Goal: Task Accomplishment & Management: Manage account settings

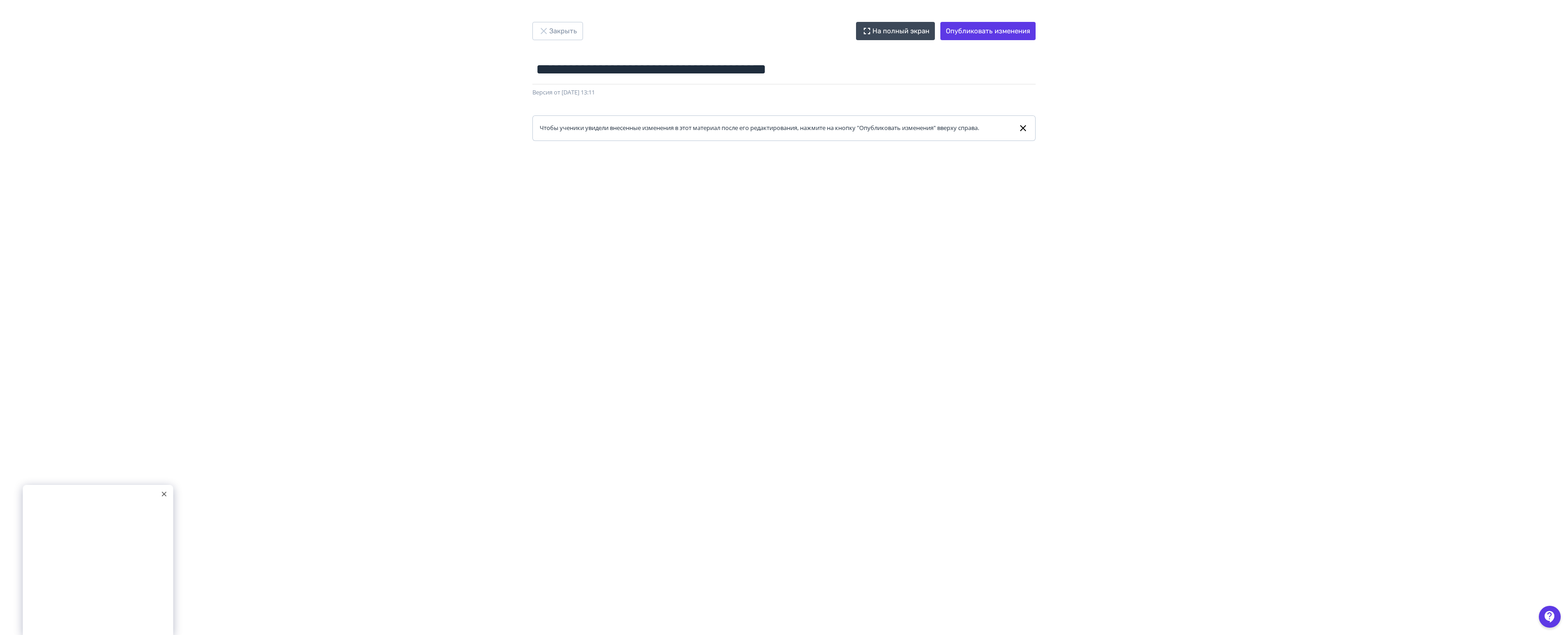
click at [162, 492] on icon at bounding box center [164, 494] width 4 height 4
click at [233, 13] on div "**********" at bounding box center [784, 318] width 1568 height 635
click at [940, 31] on button "Опубликовать изменения" at bounding box center [987, 31] width 95 height 18
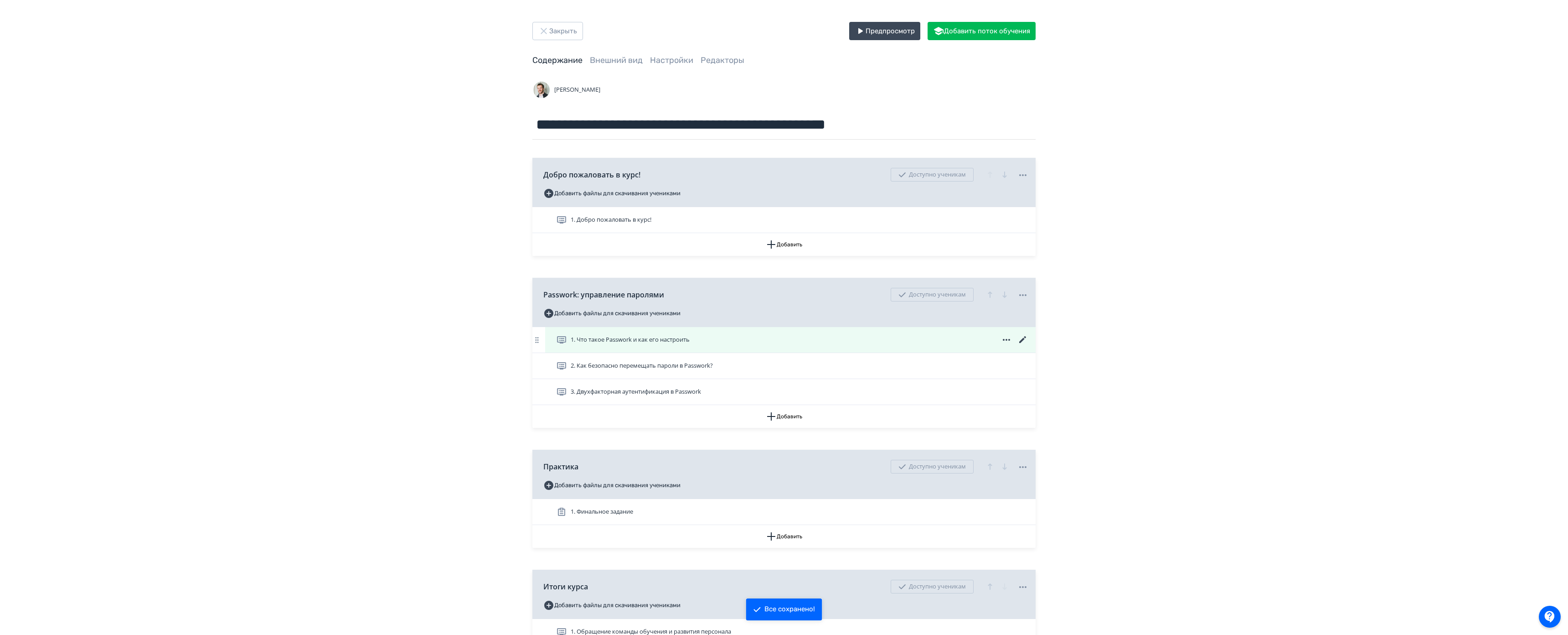
click at [1018, 337] on icon at bounding box center [1023, 340] width 11 height 11
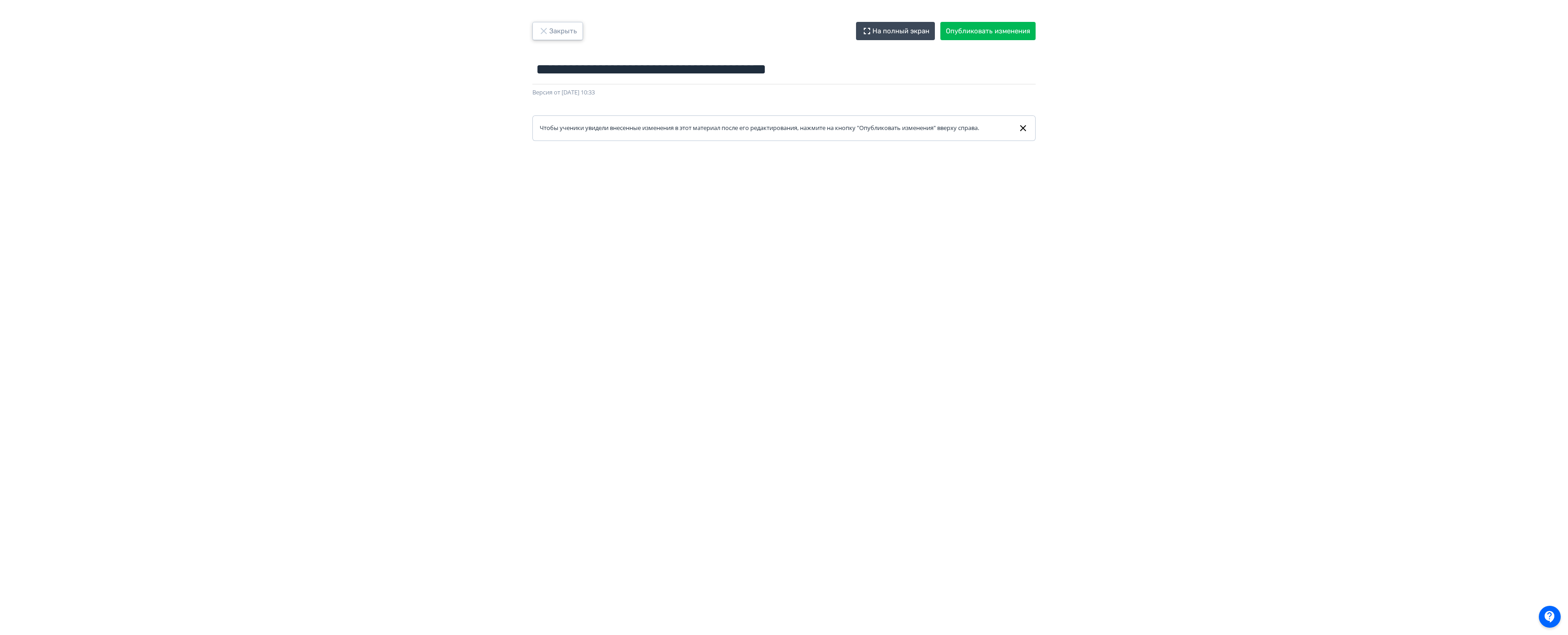
click at [533, 37] on button "Закрыть" at bounding box center [558, 31] width 51 height 18
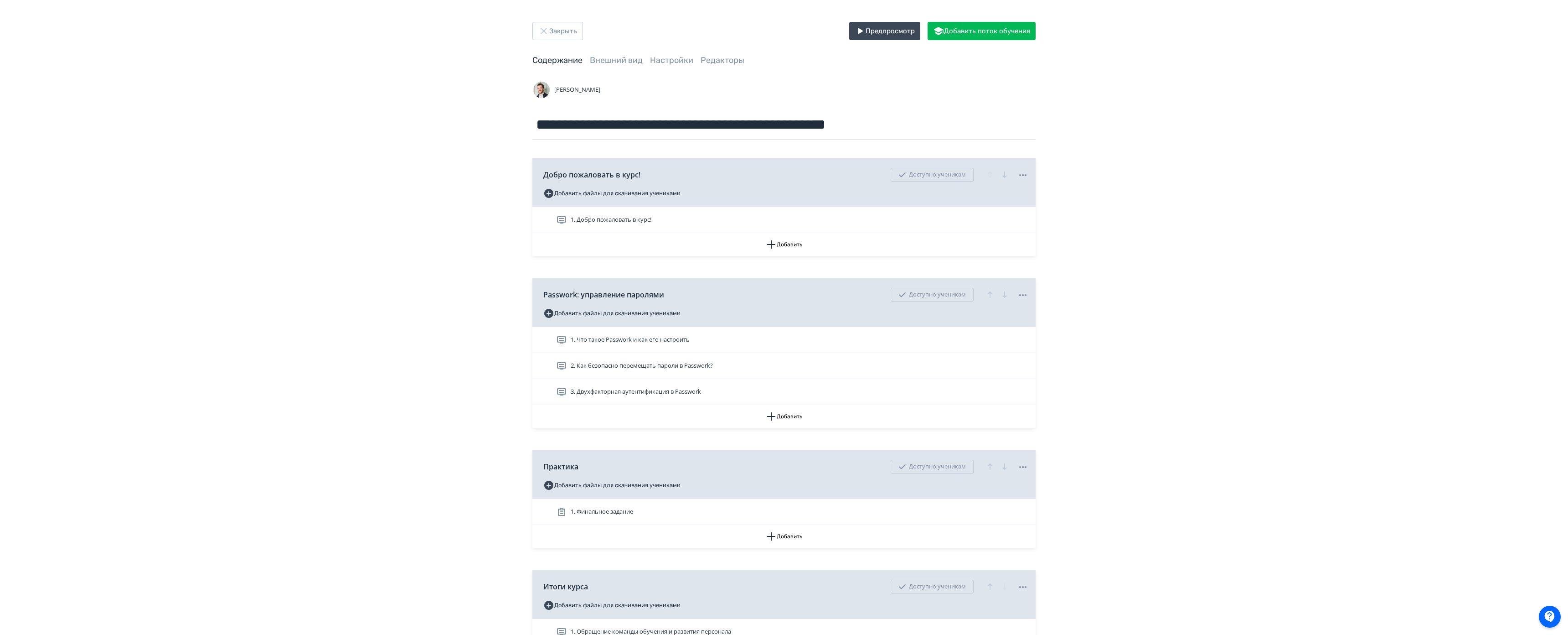
click at [1021, 365] on span at bounding box center [1025, 365] width 7 height 0
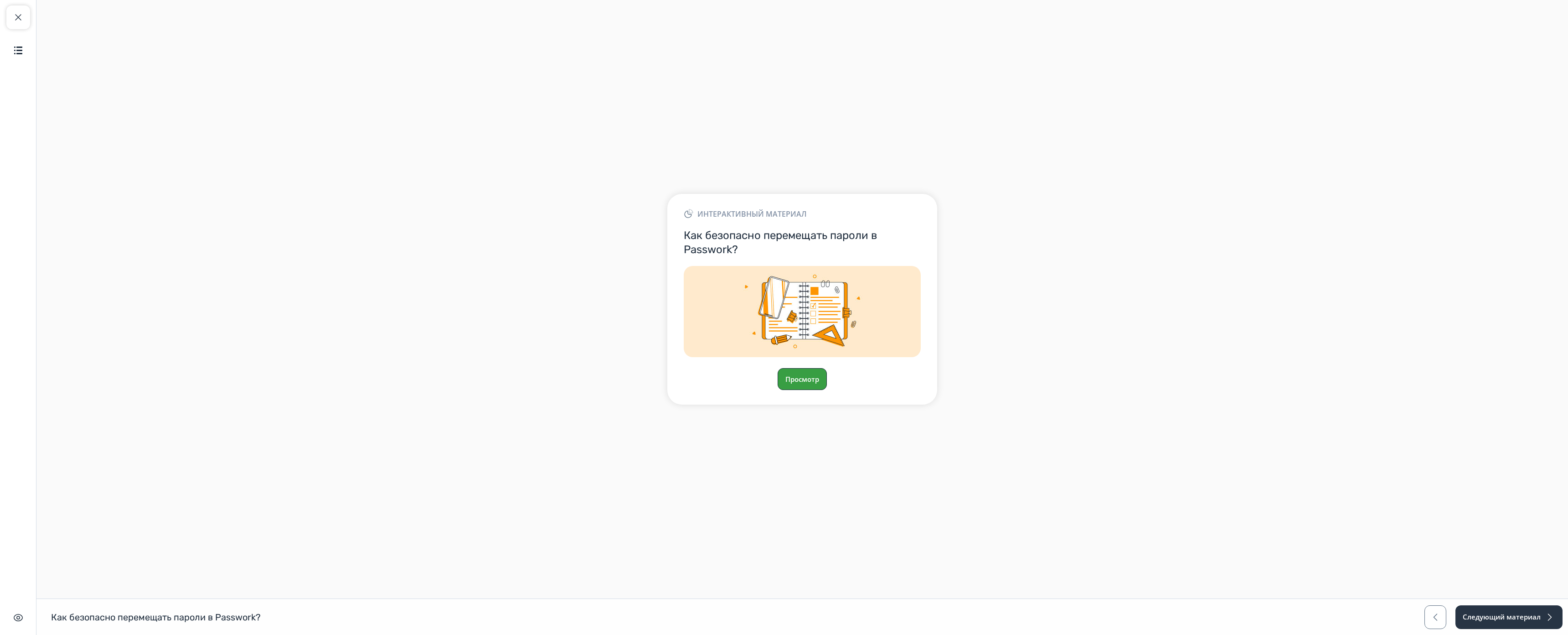
click at [778, 368] on button "Просмотр" at bounding box center [803, 379] width 49 height 22
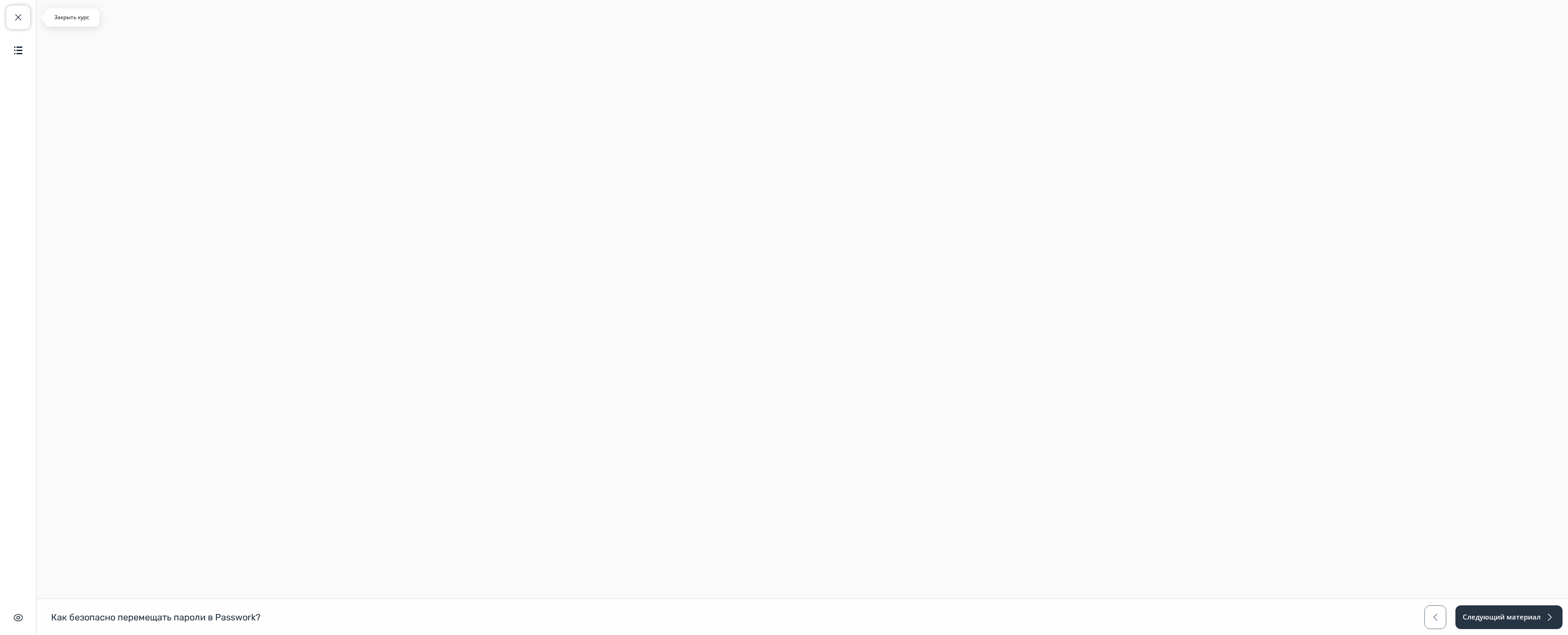
click at [21, 20] on span "button" at bounding box center [18, 18] width 11 height 11
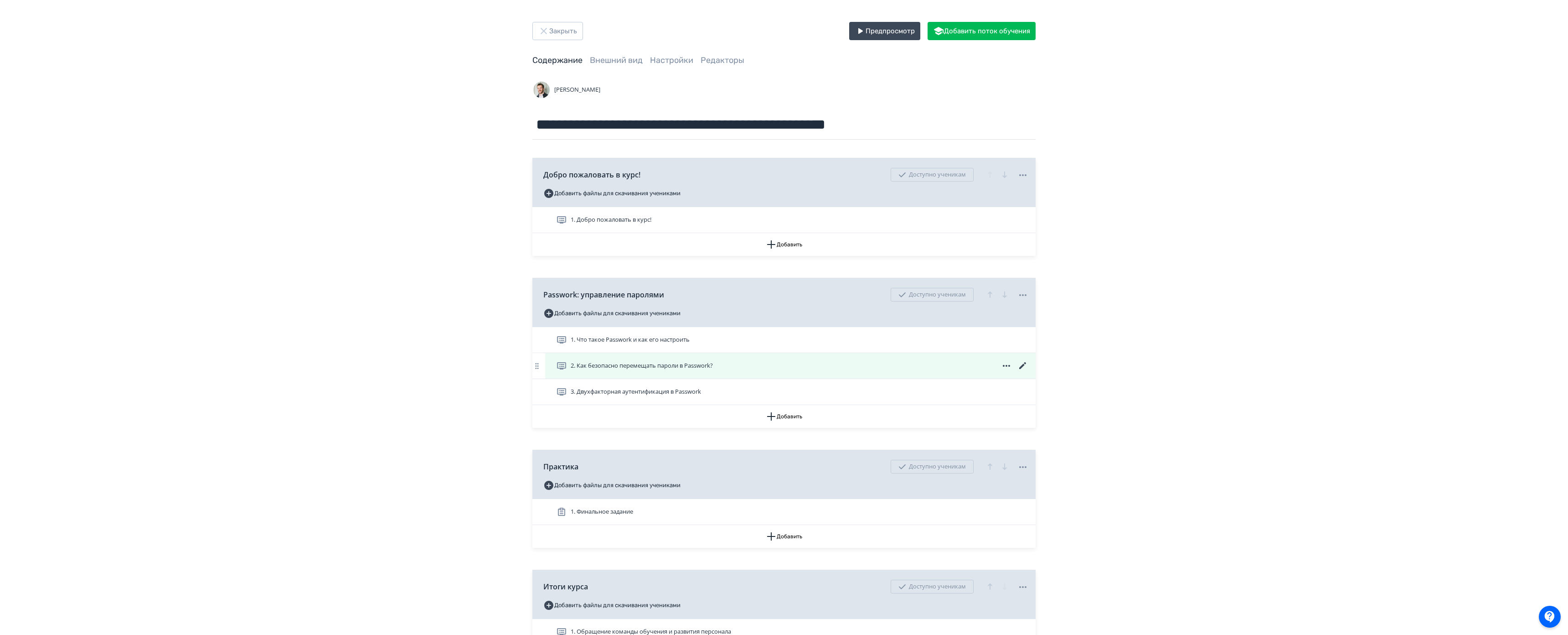
click at [1019, 366] on icon at bounding box center [1023, 365] width 7 height 7
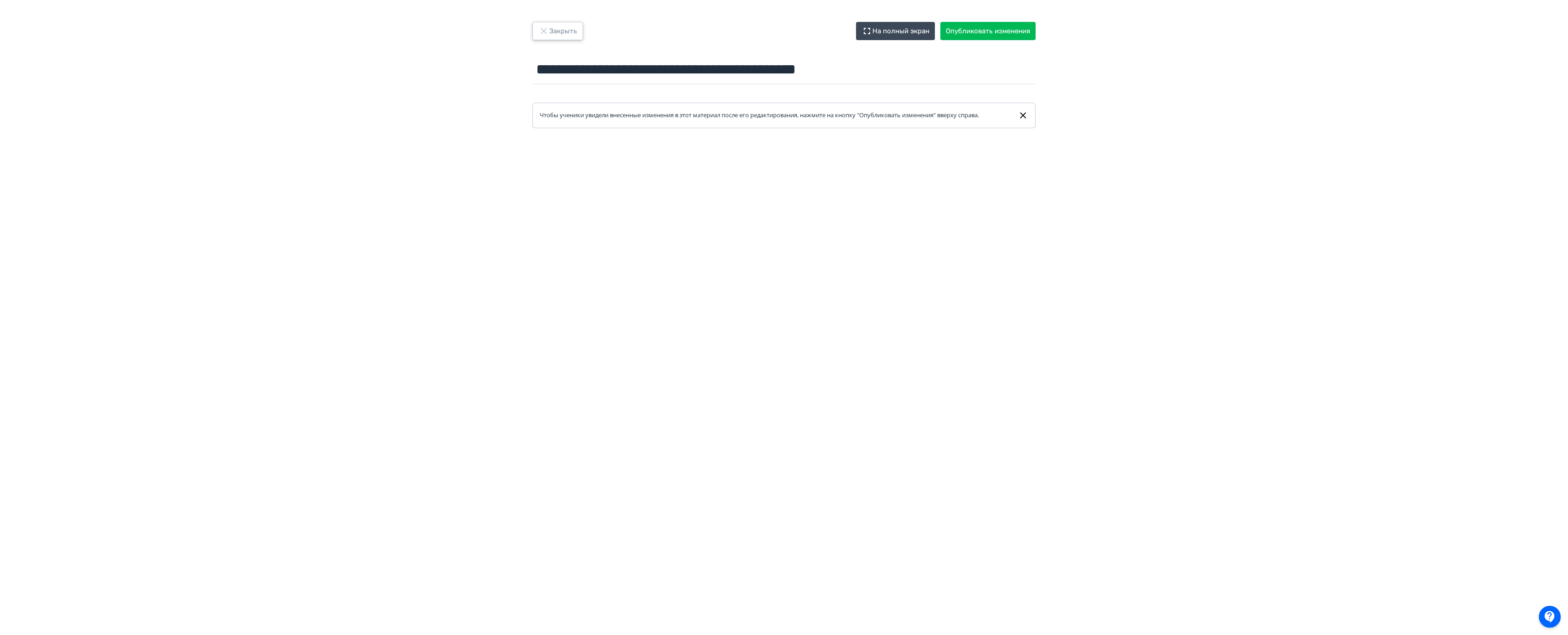
click at [533, 38] on button "Закрыть" at bounding box center [558, 31] width 51 height 18
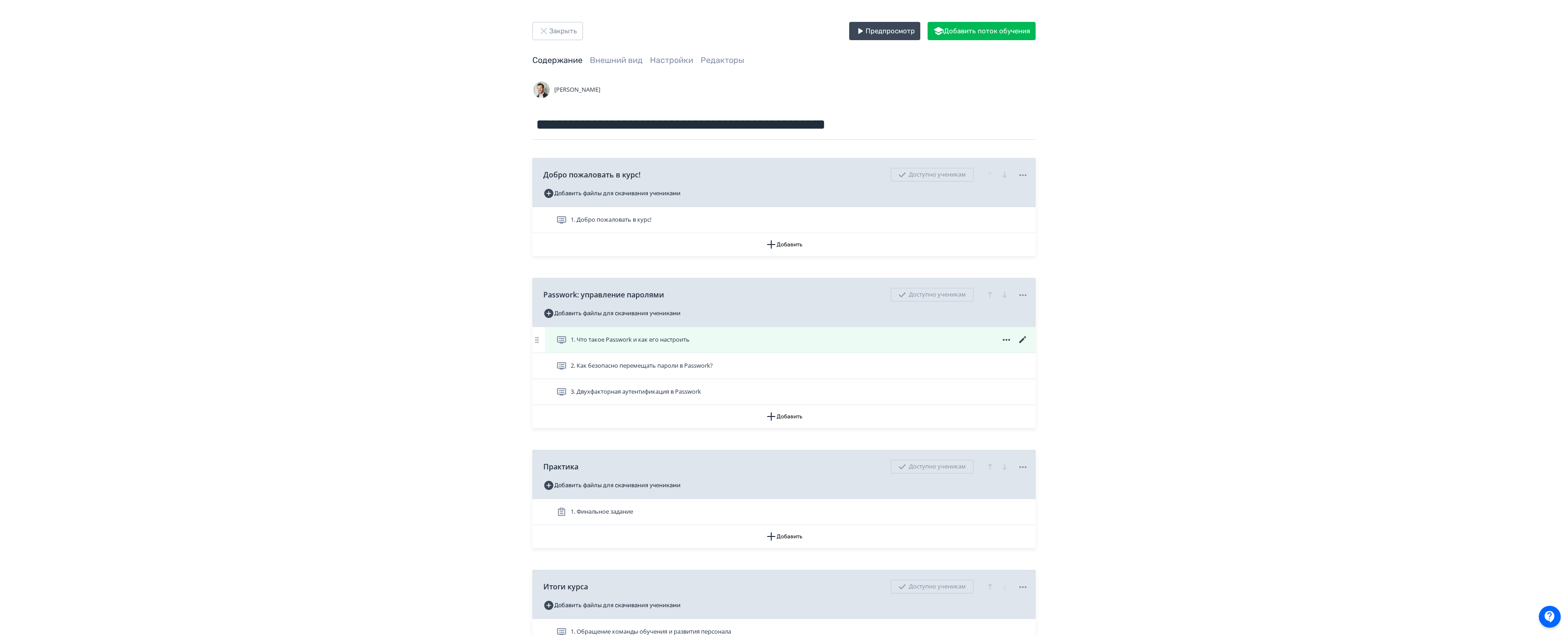
click at [1018, 339] on icon at bounding box center [1023, 340] width 11 height 11
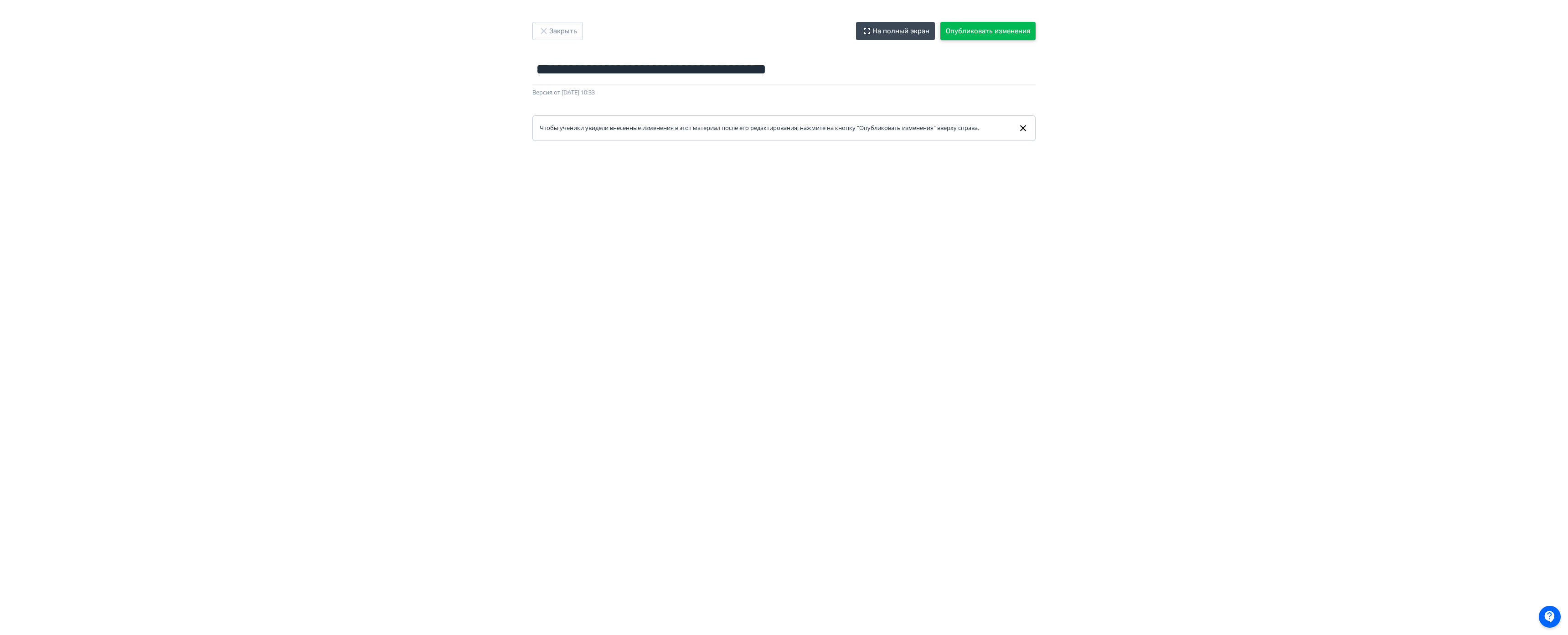
click at [940, 28] on button "Опубликовать изменения" at bounding box center [987, 31] width 95 height 18
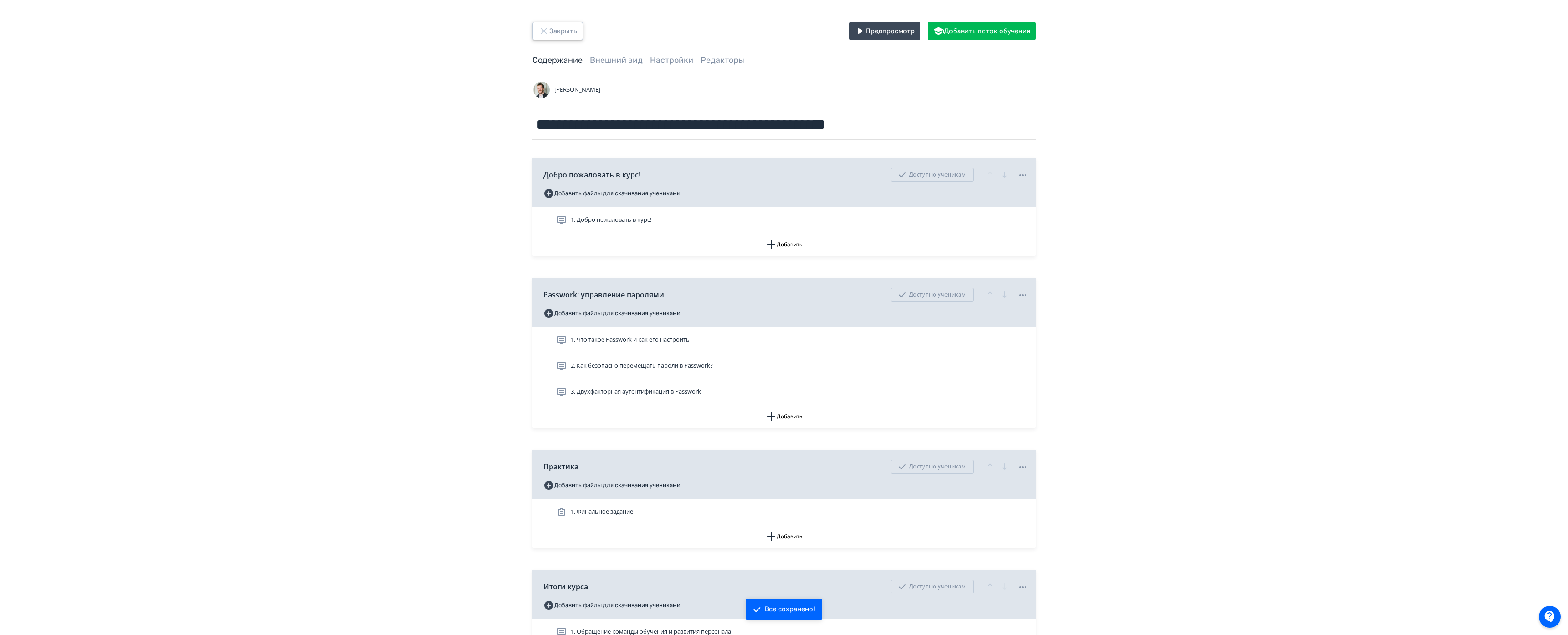
click at [533, 28] on button "Закрыть" at bounding box center [558, 31] width 51 height 18
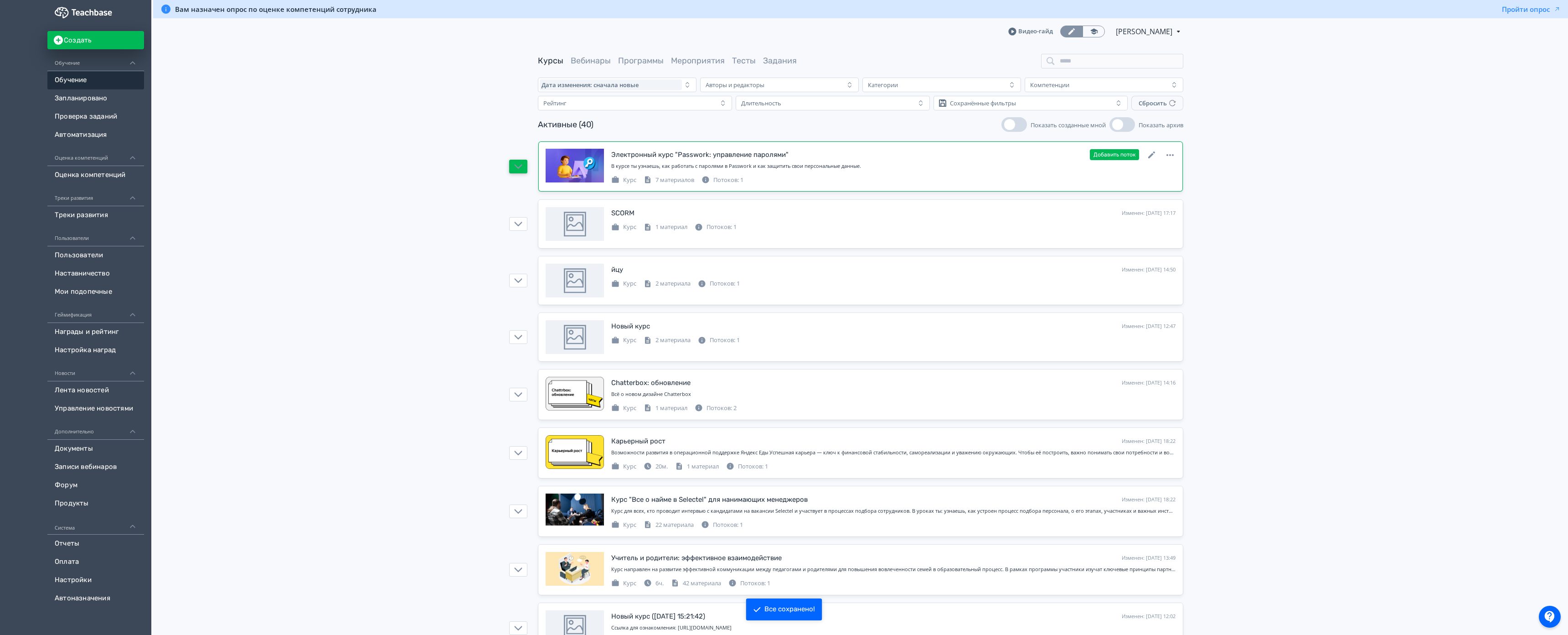
click at [509, 171] on button "button" at bounding box center [518, 166] width 18 height 13
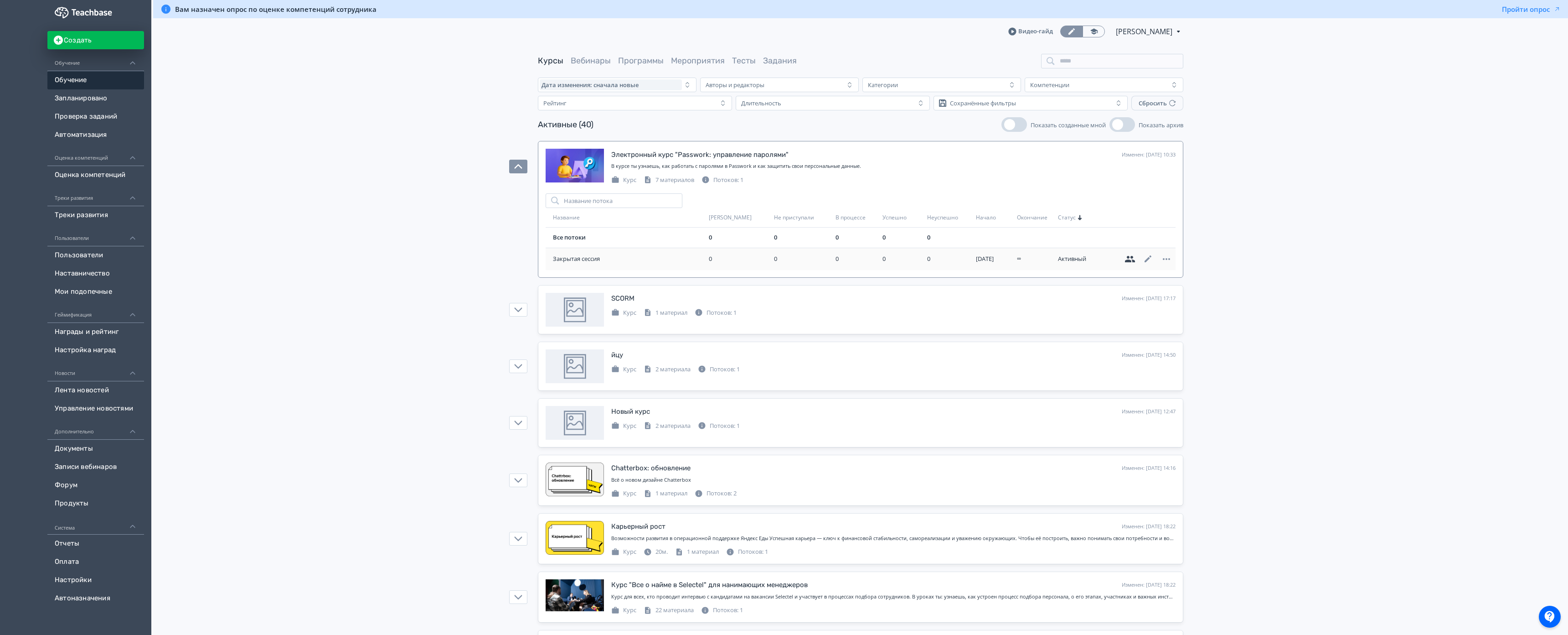
click at [1124, 258] on icon at bounding box center [1130, 259] width 11 height 11
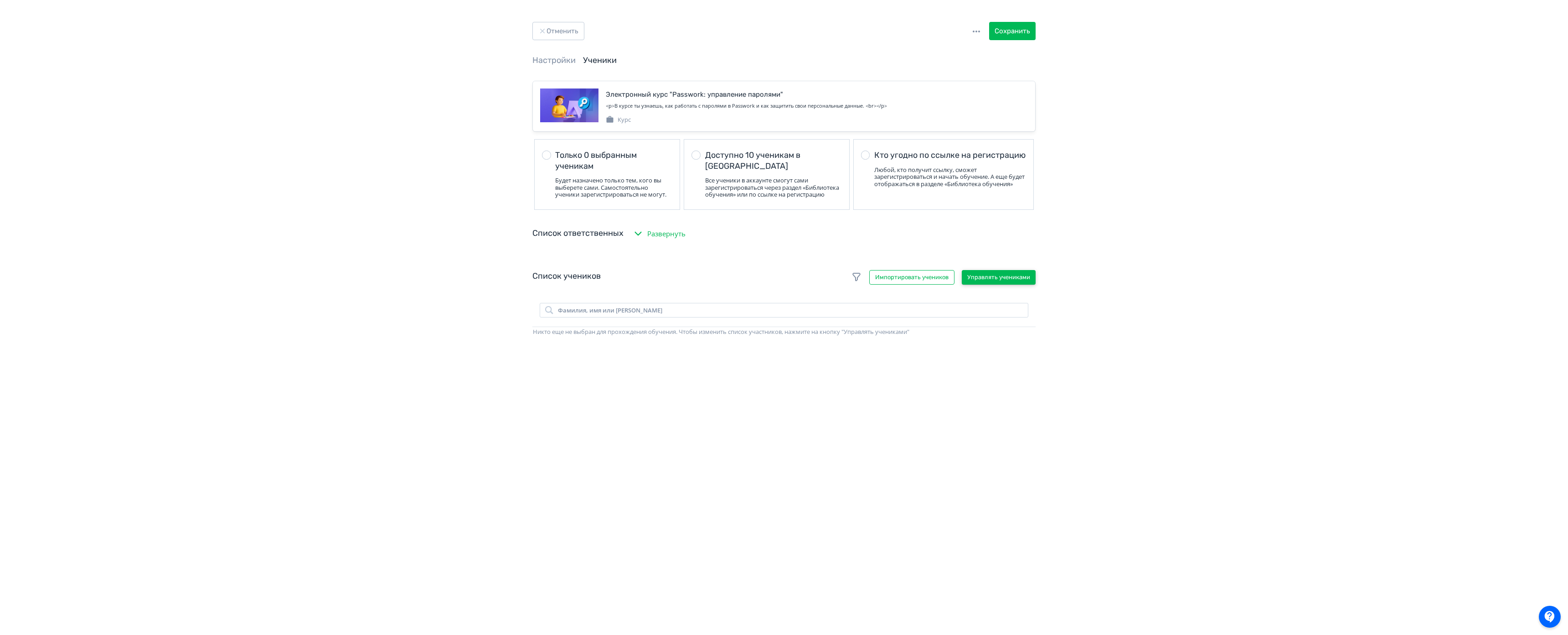
click at [962, 284] on button "Управлять учениками" at bounding box center [999, 277] width 74 height 15
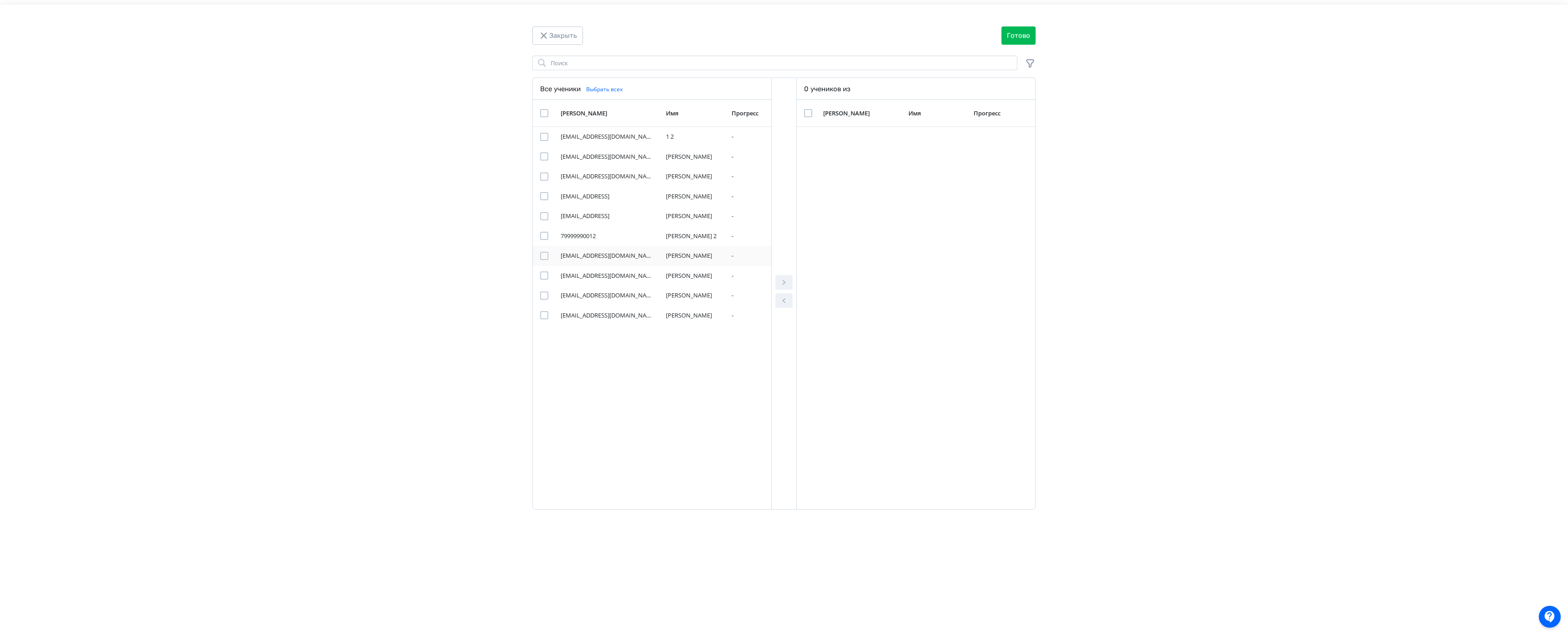
drag, startPoint x: 183, startPoint y: 255, endPoint x: 192, endPoint y: 255, distance: 9.0
click at [540, 255] on div "Modal" at bounding box center [545, 256] width 8 height 8
click at [772, 259] on div "Modal" at bounding box center [784, 294] width 25 height 431
click at [775, 275] on button "Modal" at bounding box center [784, 282] width 18 height 15
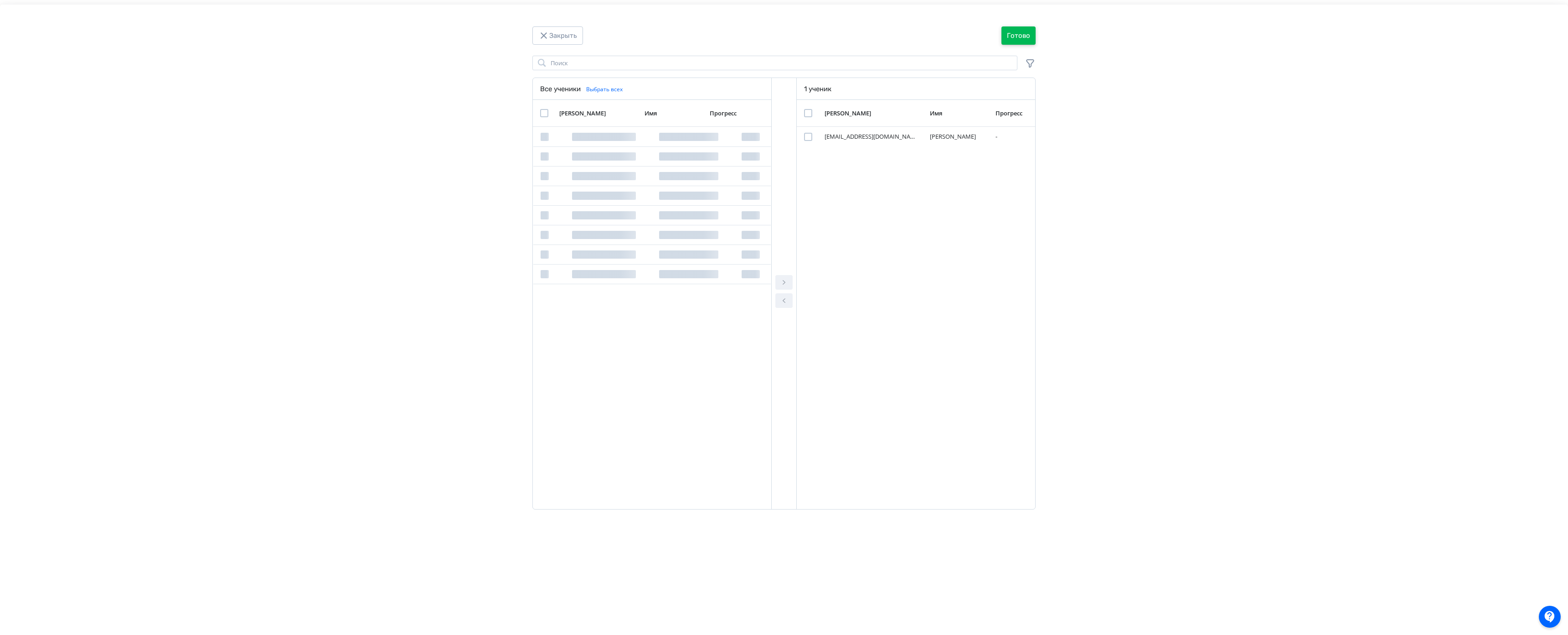
click at [1002, 40] on button "Готово" at bounding box center [1019, 35] width 34 height 18
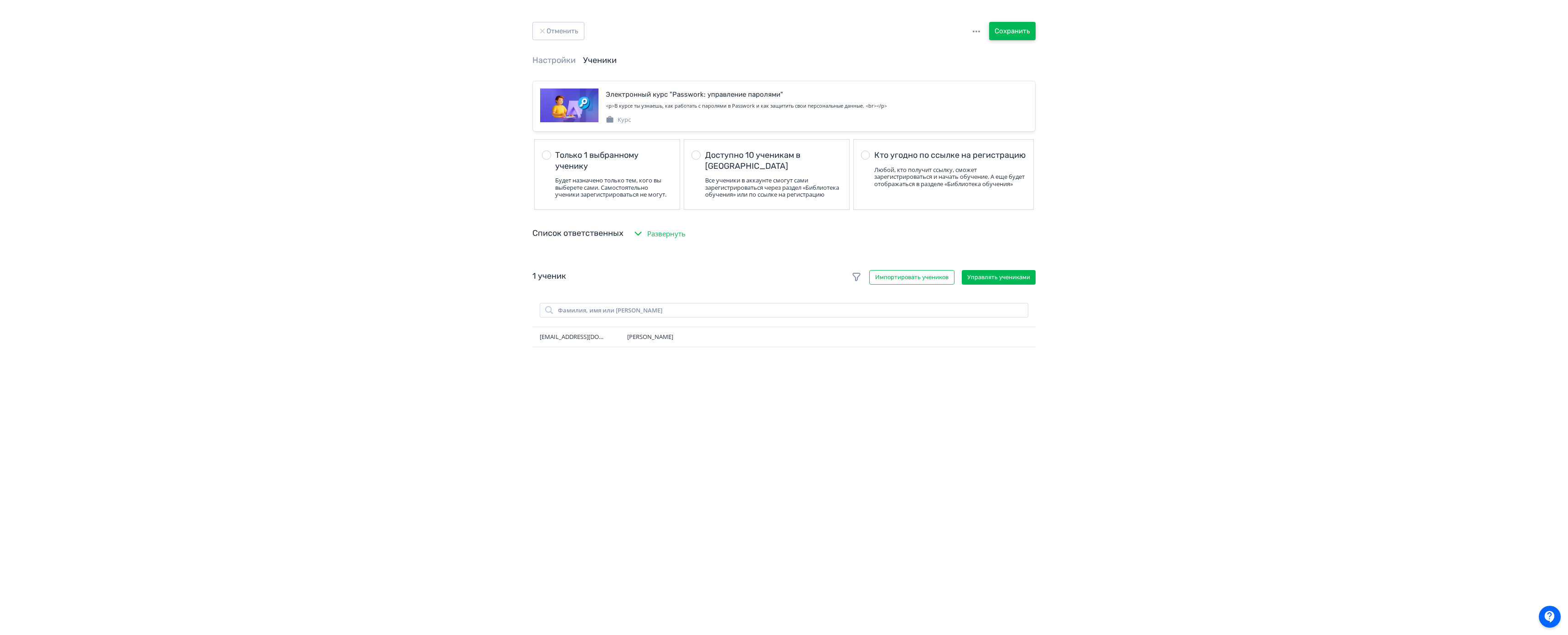
click at [989, 33] on button "Сохранить" at bounding box center [1012, 31] width 47 height 18
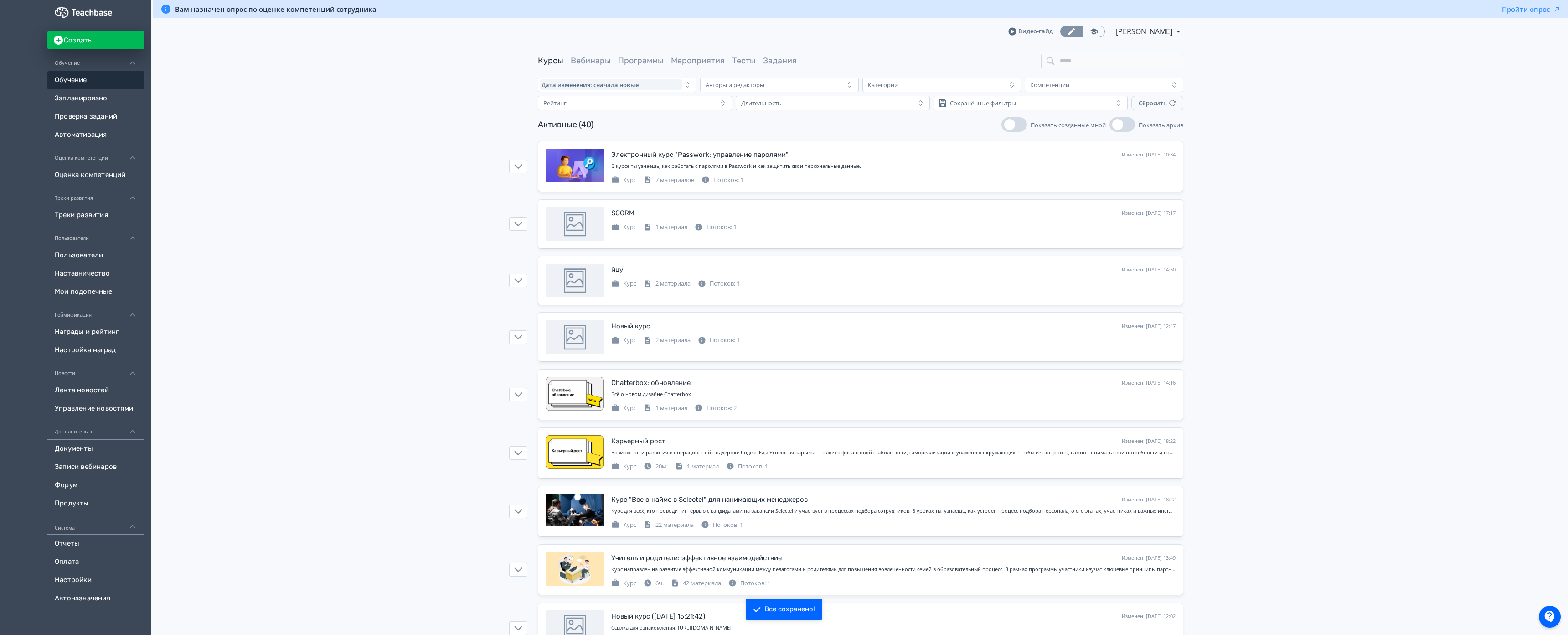
click at [567, 35] on div "Видео-гайд [PERSON_NAME] PRO Повысьте эффективность платформы при помощи дополн…" at bounding box center [861, 31] width 645 height 26
click at [1146, 153] on icon at bounding box center [1152, 155] width 11 height 11
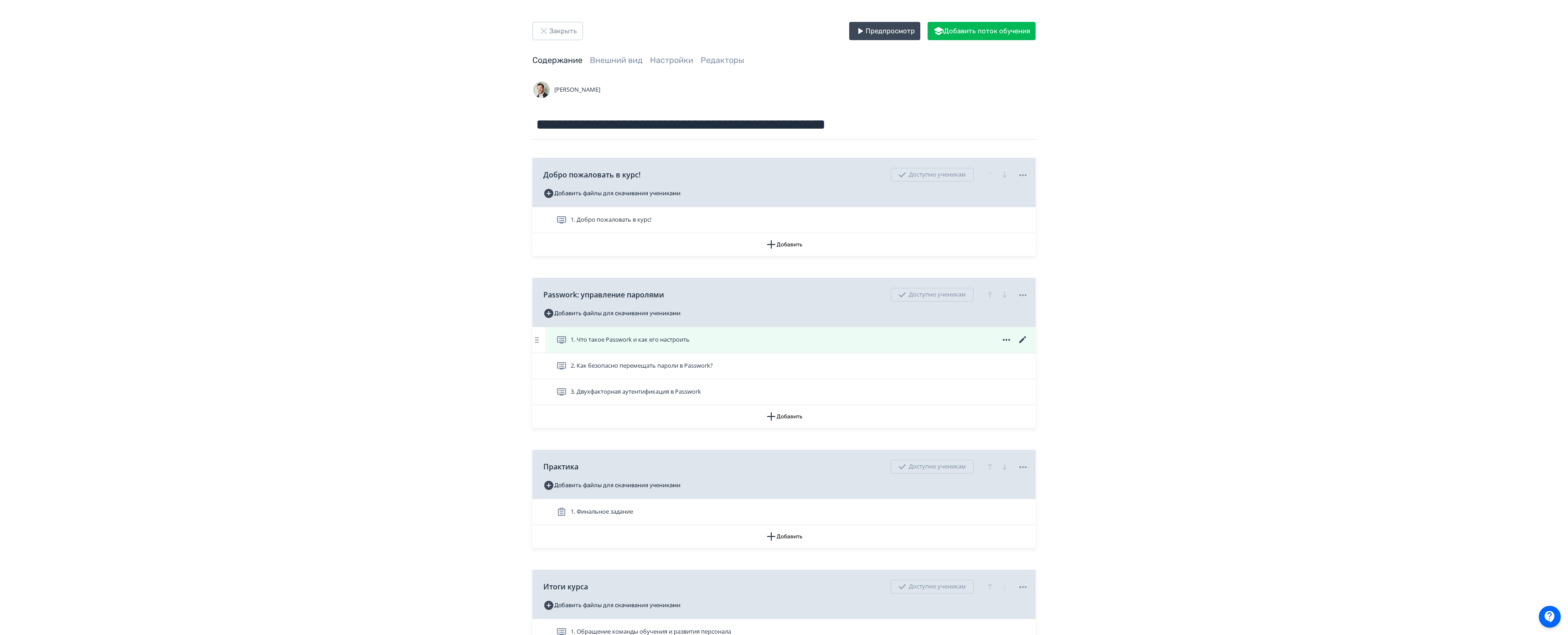
click at [1018, 337] on icon at bounding box center [1023, 340] width 11 height 11
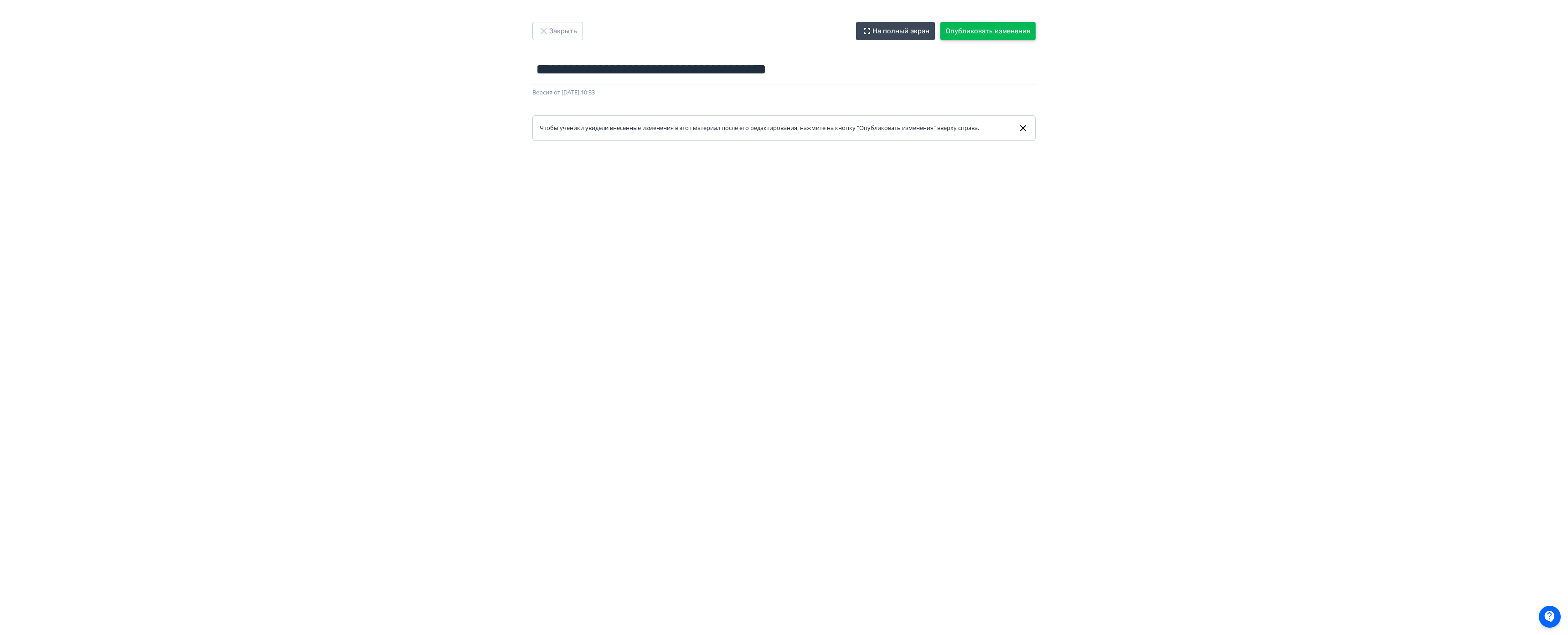
click at [980, 29] on button "Опубликовать изменения" at bounding box center [987, 31] width 95 height 18
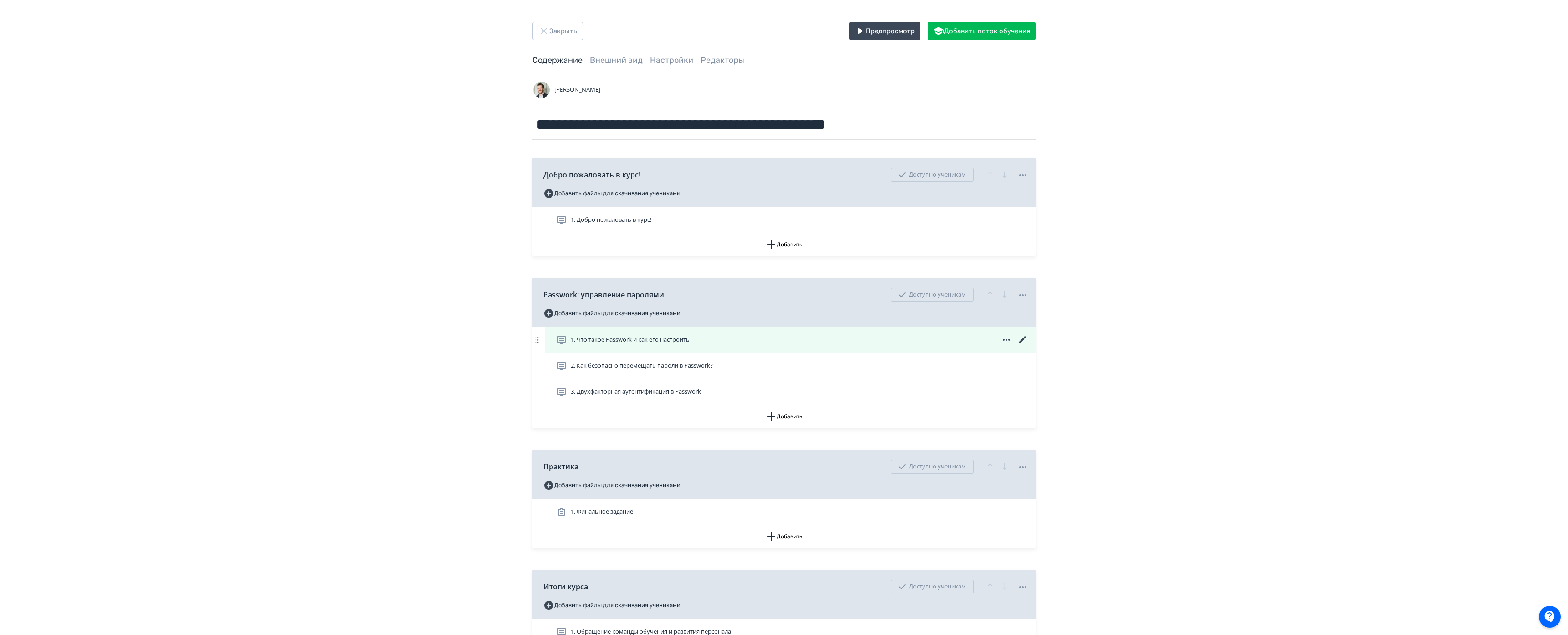
click at [1019, 339] on icon at bounding box center [1023, 340] width 11 height 11
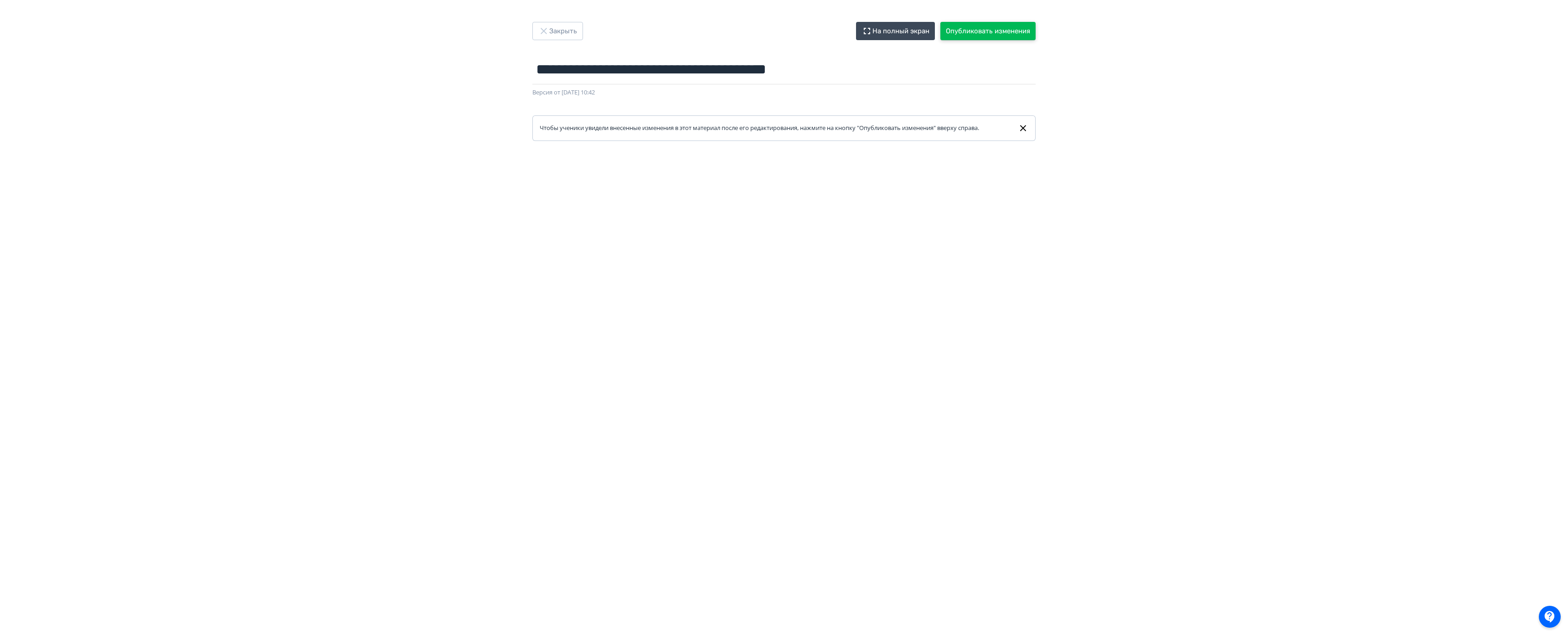
click at [970, 33] on button "Опубликовать изменения" at bounding box center [987, 31] width 95 height 18
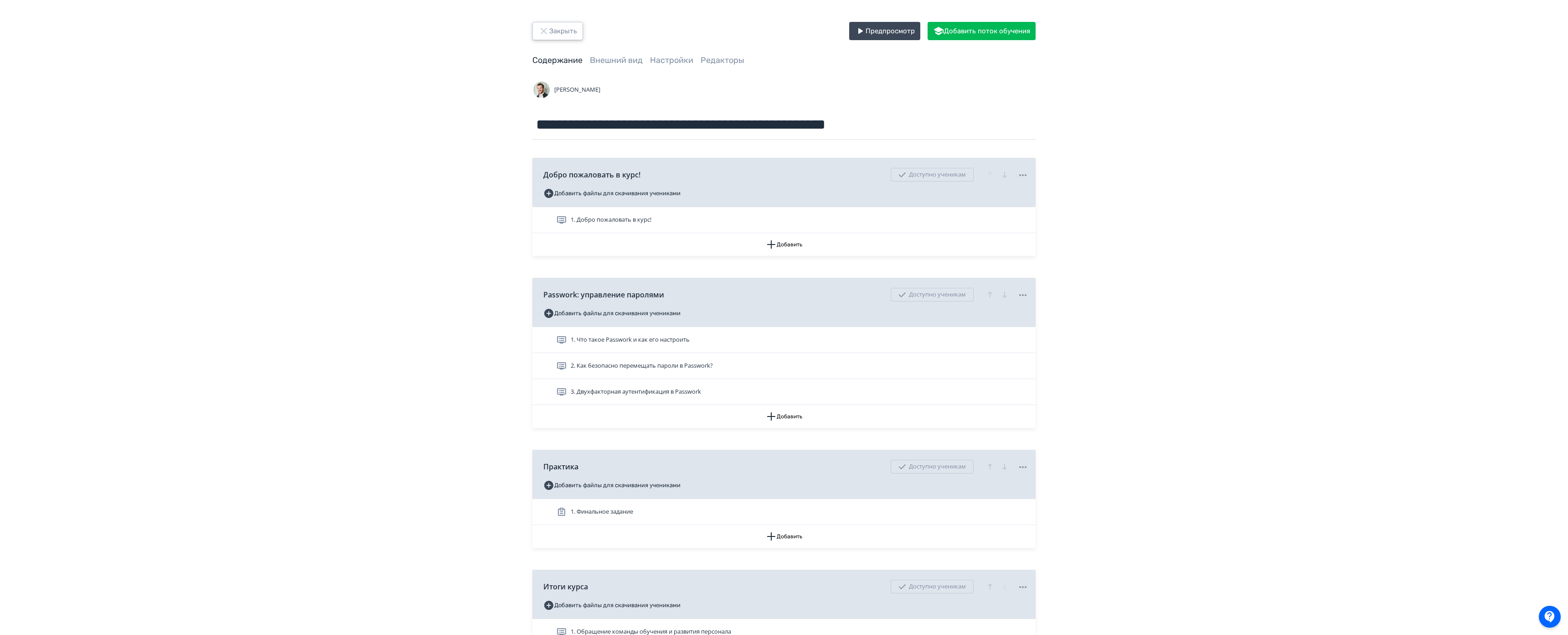
click at [562, 37] on button "Закрыть" at bounding box center [558, 31] width 51 height 18
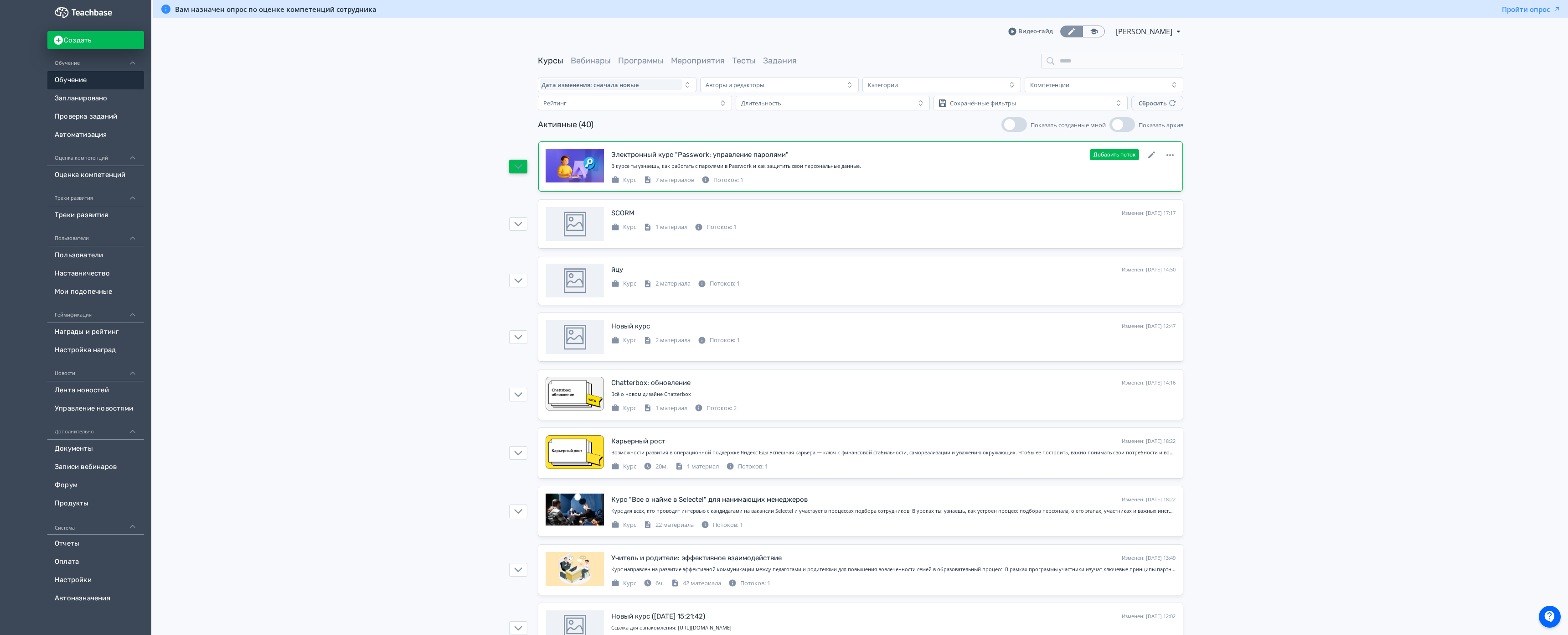
click at [520, 164] on icon "button" at bounding box center [518, 167] width 8 height 8
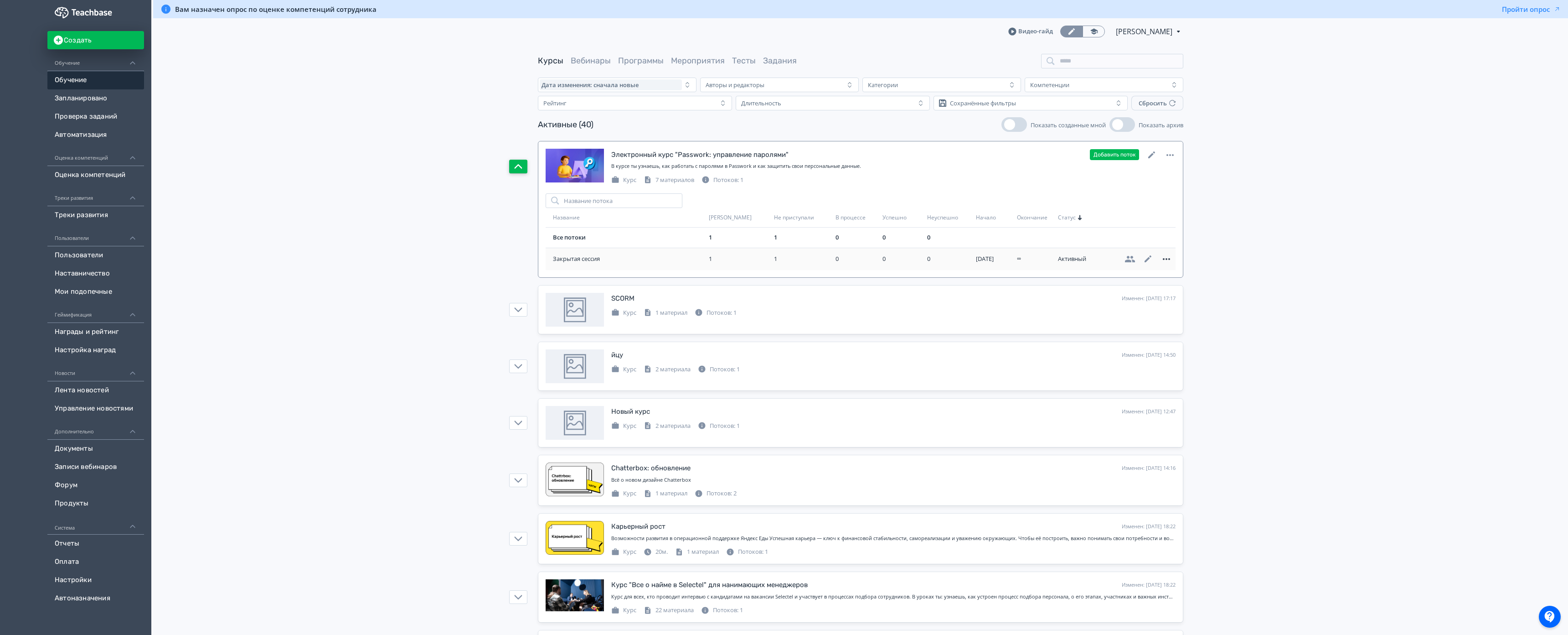
click at [1165, 255] on icon at bounding box center [1167, 259] width 11 height 11
click at [1136, 258] on div "Удалить" at bounding box center [1138, 259] width 38 height 18
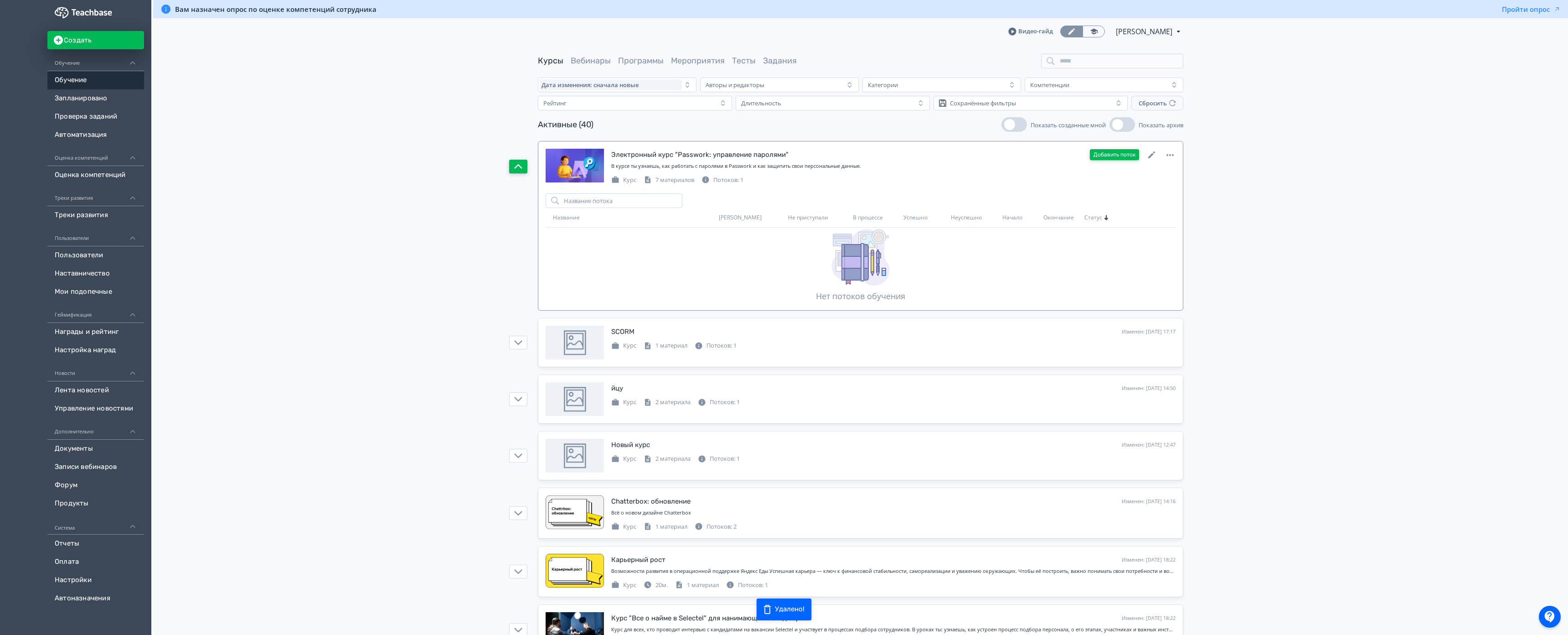
click at [1113, 151] on button "Добавить поток" at bounding box center [1114, 155] width 49 height 11
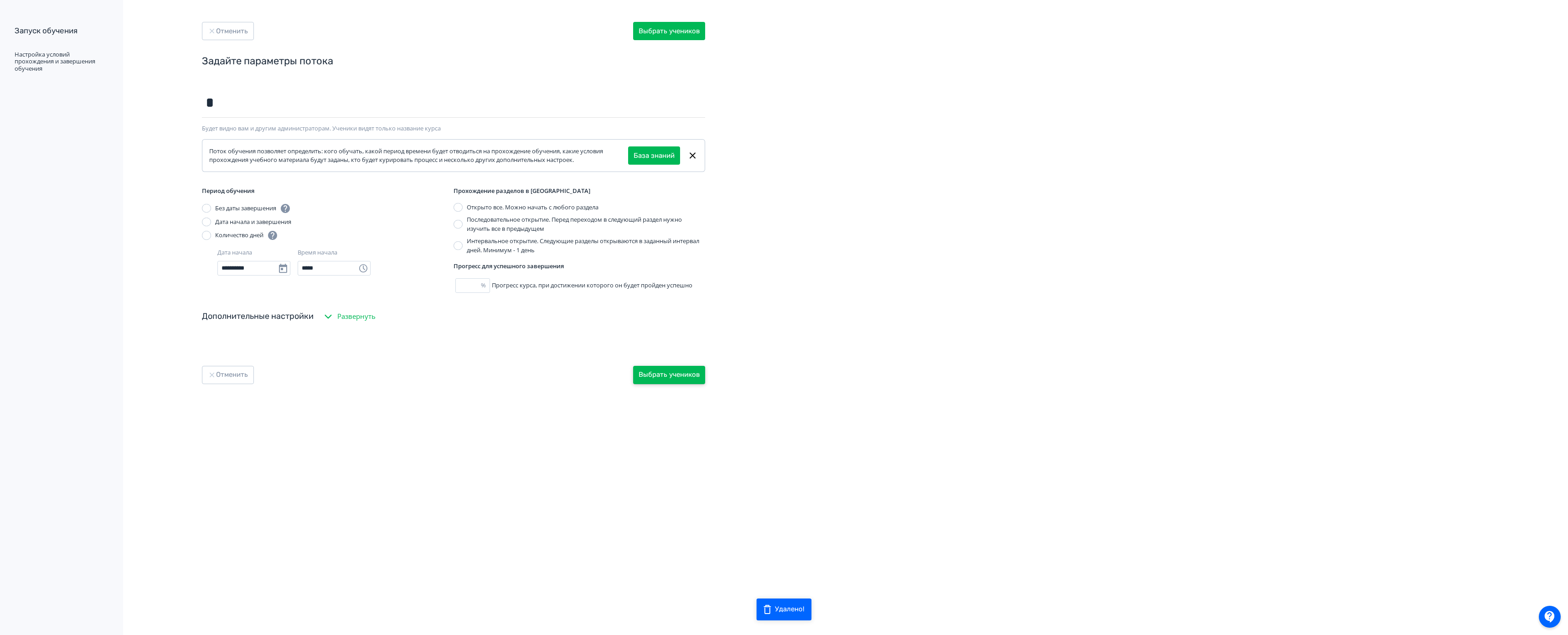
type input "*"
click at [675, 373] on button "Выбрать учеников" at bounding box center [669, 375] width 72 height 18
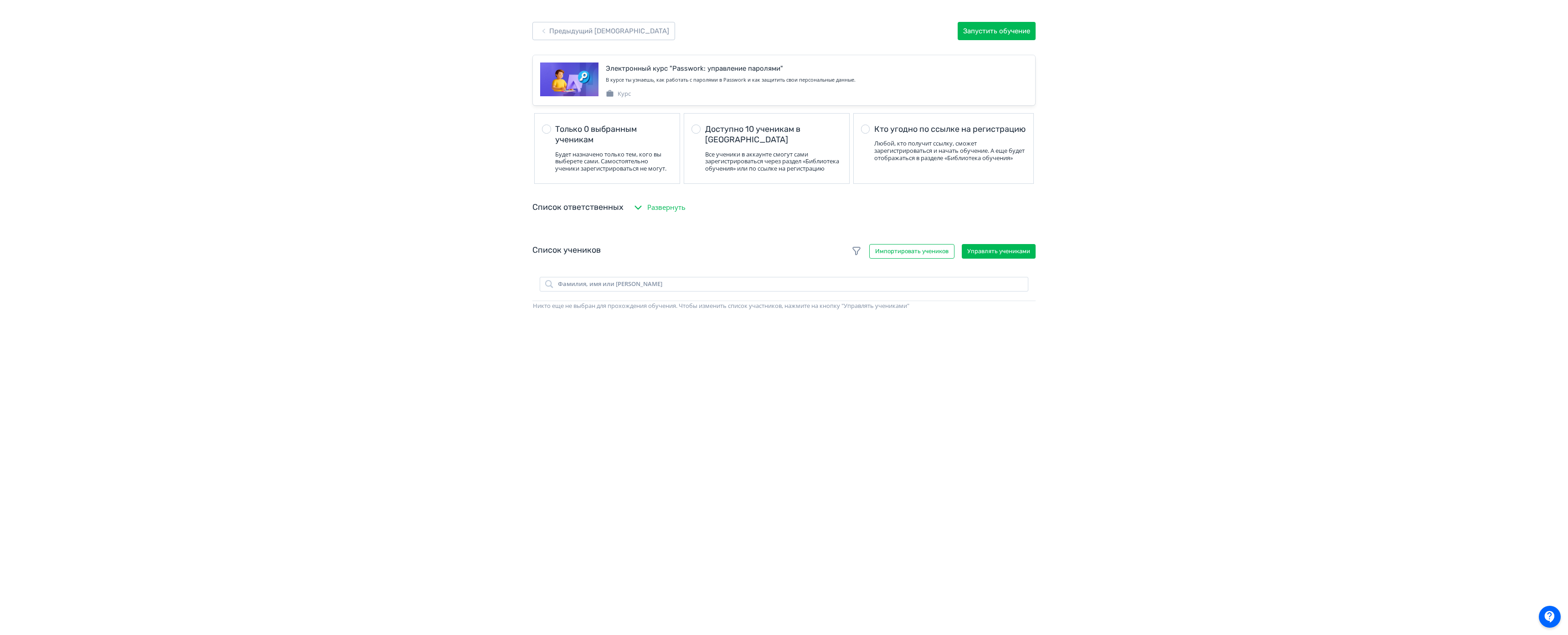
click at [1016, 244] on div "Список учеников Импортировать учеников Управлять учениками [PERSON_NAME], имя и…" at bounding box center [784, 434] width 504 height 398
click at [1018, 253] on button "Управлять учениками" at bounding box center [999, 251] width 74 height 15
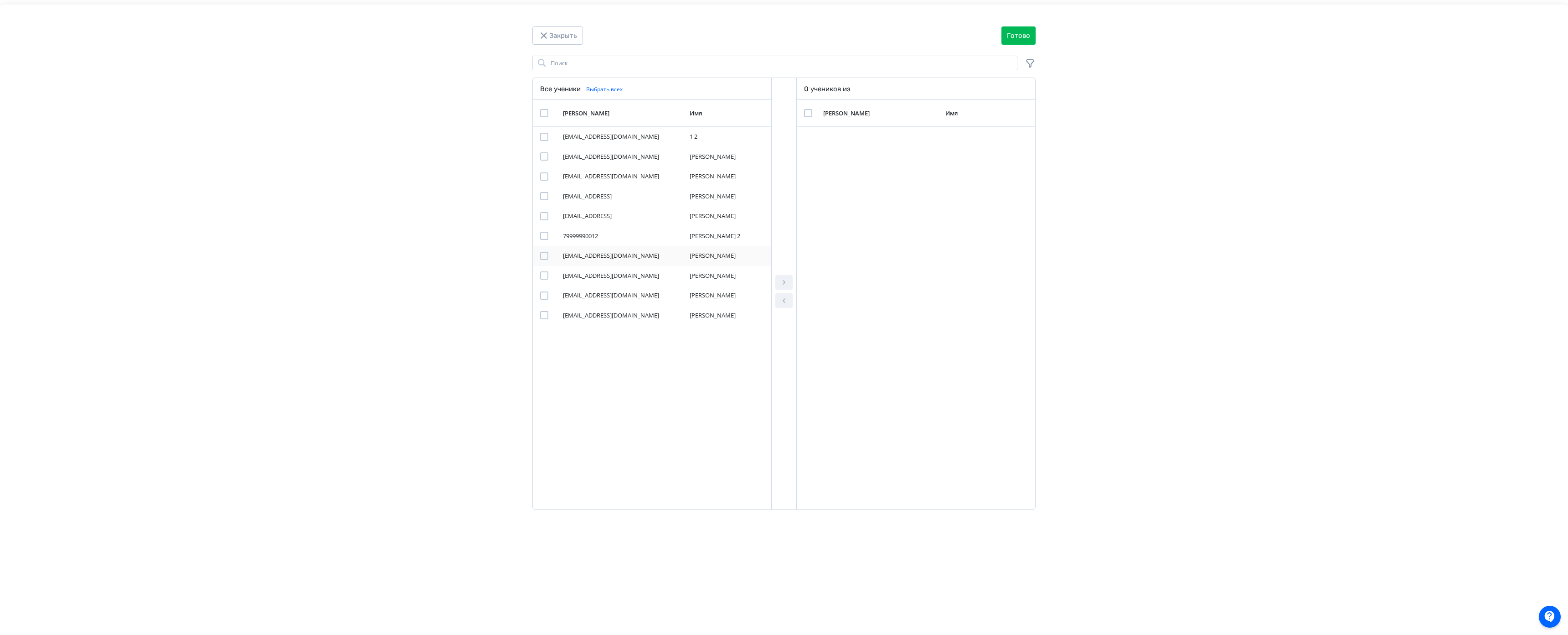
click at [545, 256] on div "Modal" at bounding box center [545, 256] width 8 height 8
click at [789, 277] on icon "Modal" at bounding box center [784, 282] width 11 height 11
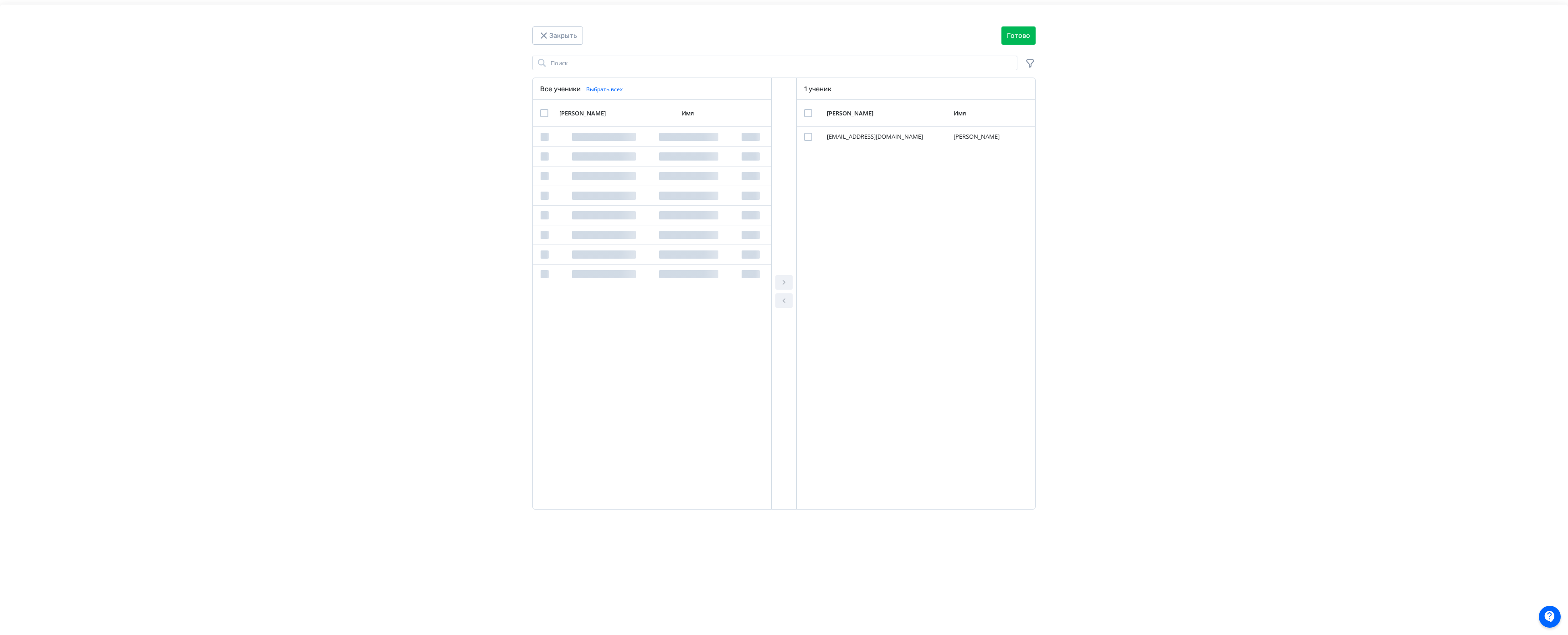
click at [1018, 18] on div "Закрыть Готово Поиск Все ученики Выбрать всех [PERSON_NAME] Имя 1 ученик [PERSO…" at bounding box center [784, 322] width 1568 height 635
click at [1018, 35] on button "Готово" at bounding box center [1019, 35] width 34 height 18
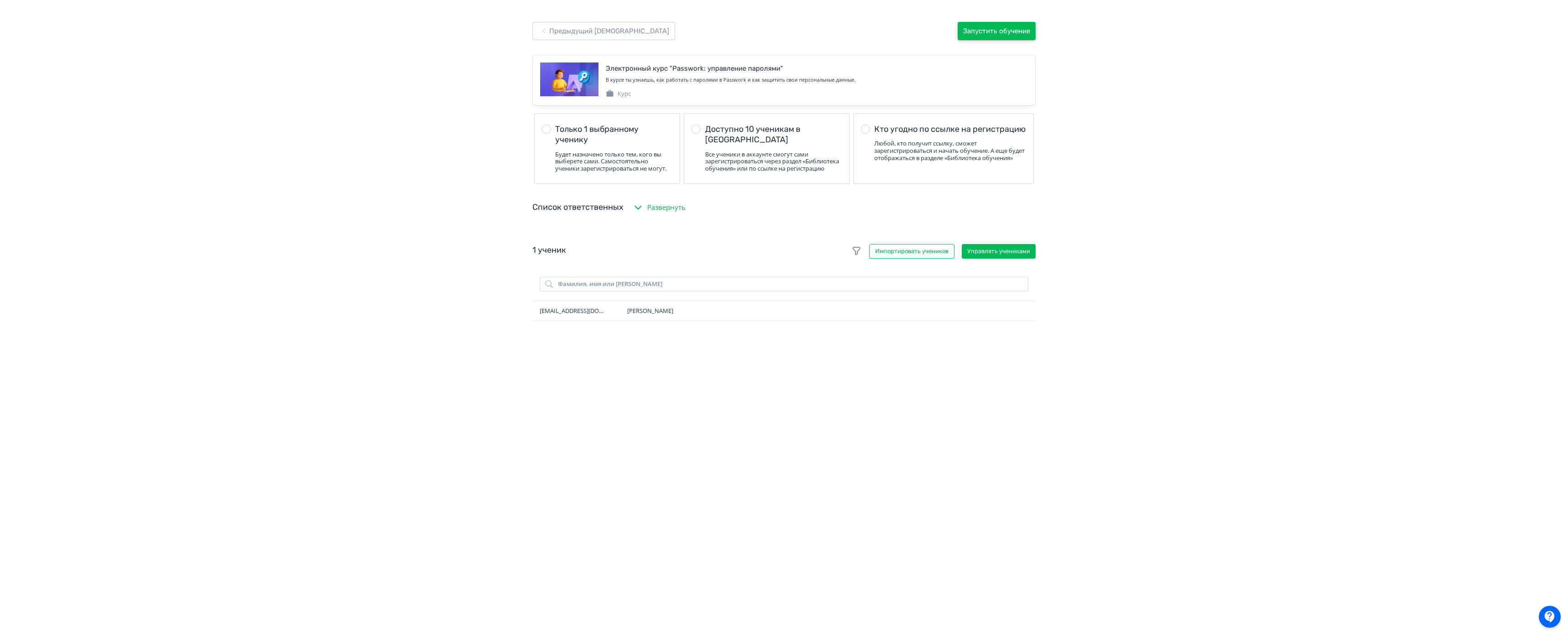
click at [1009, 31] on button "Запустить обучение" at bounding box center [997, 31] width 78 height 18
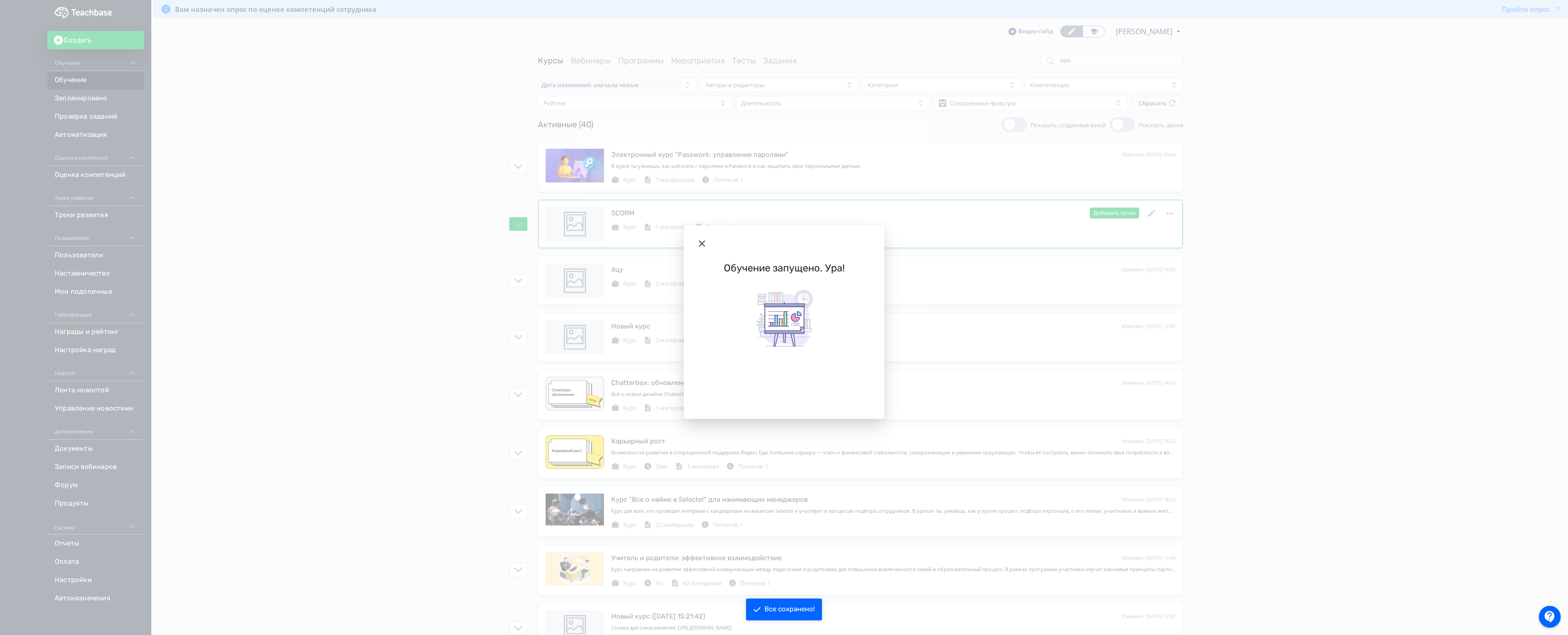
click at [705, 238] on icon "Modal" at bounding box center [703, 243] width 11 height 11
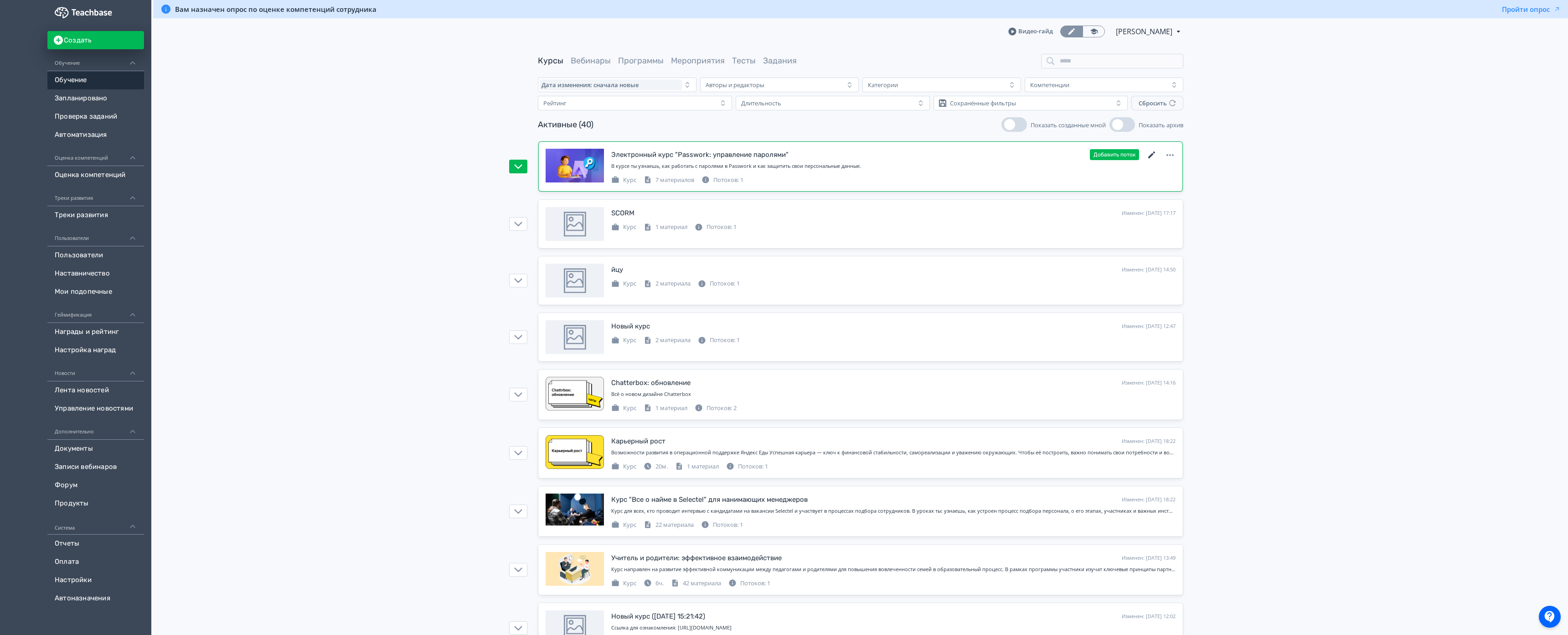
click at [1153, 157] on icon at bounding box center [1152, 155] width 11 height 11
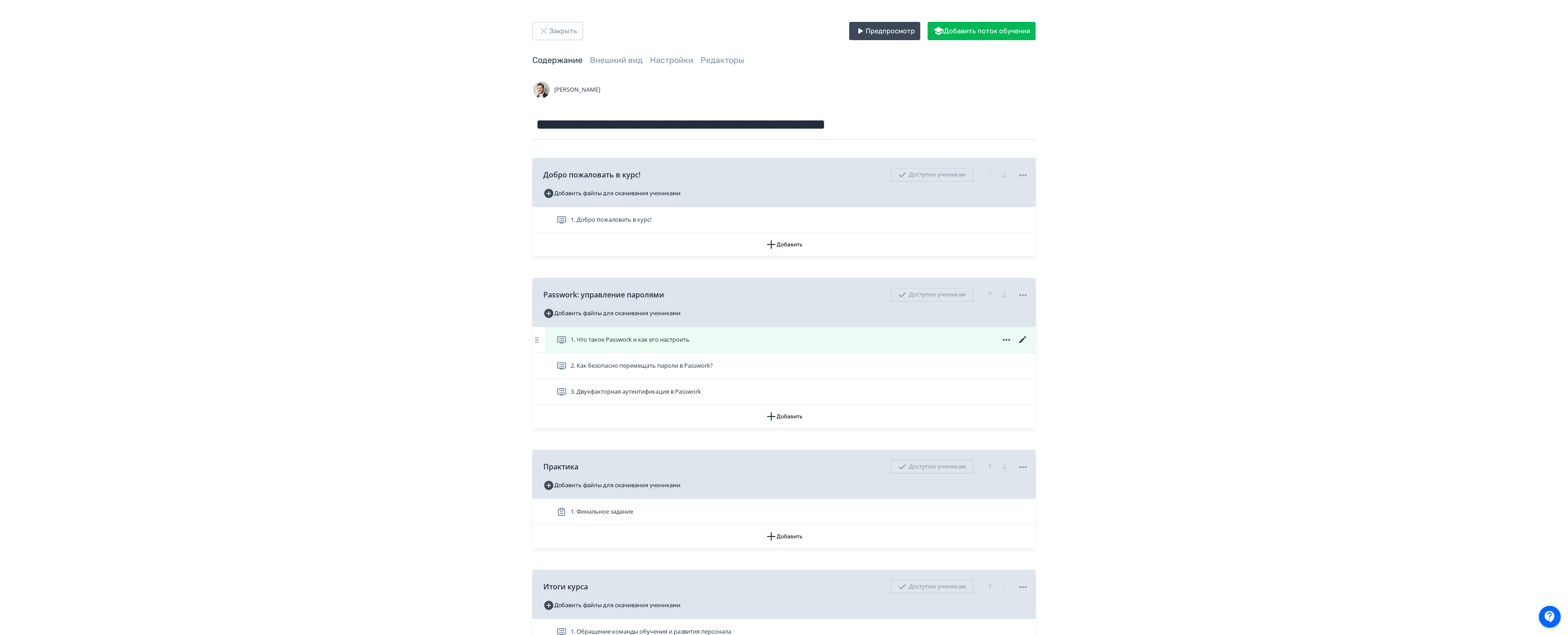
click at [1019, 339] on icon at bounding box center [1023, 340] width 11 height 11
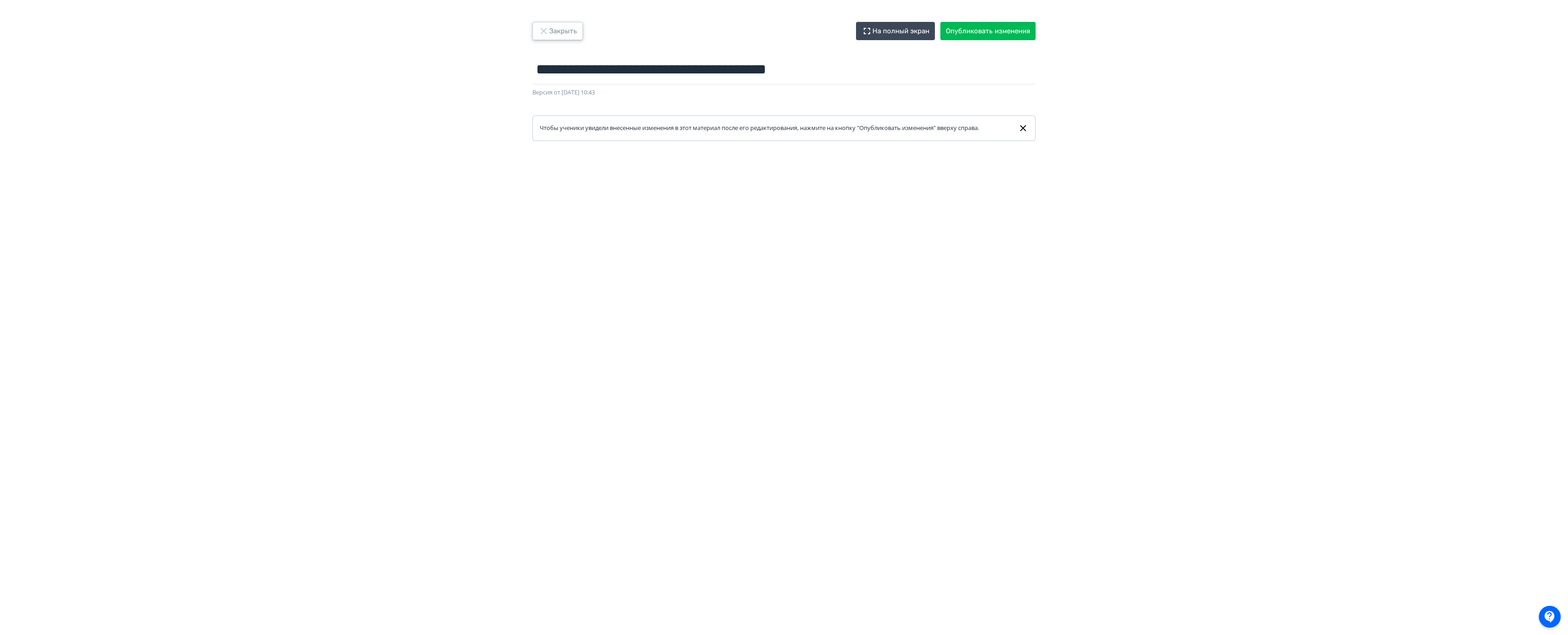
click at [564, 30] on button "Закрыть" at bounding box center [558, 31] width 51 height 18
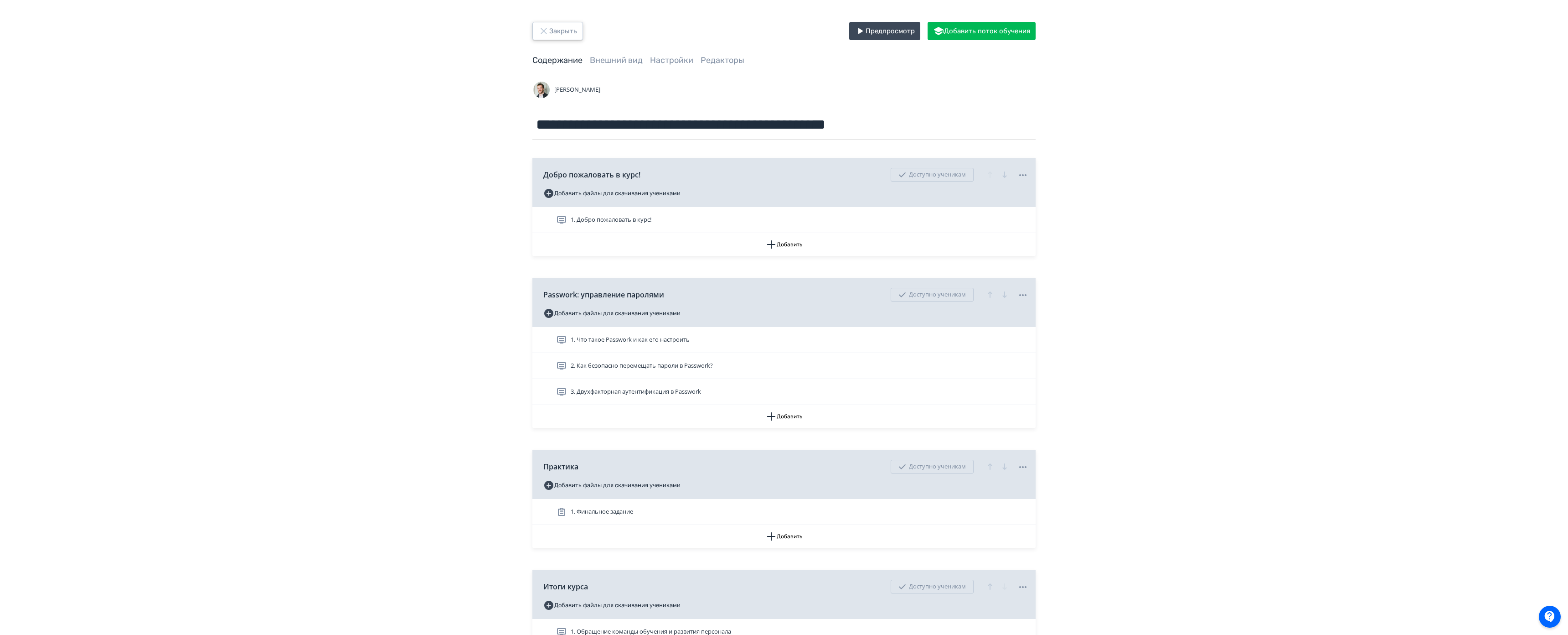
click at [557, 31] on button "Закрыть" at bounding box center [558, 31] width 51 height 18
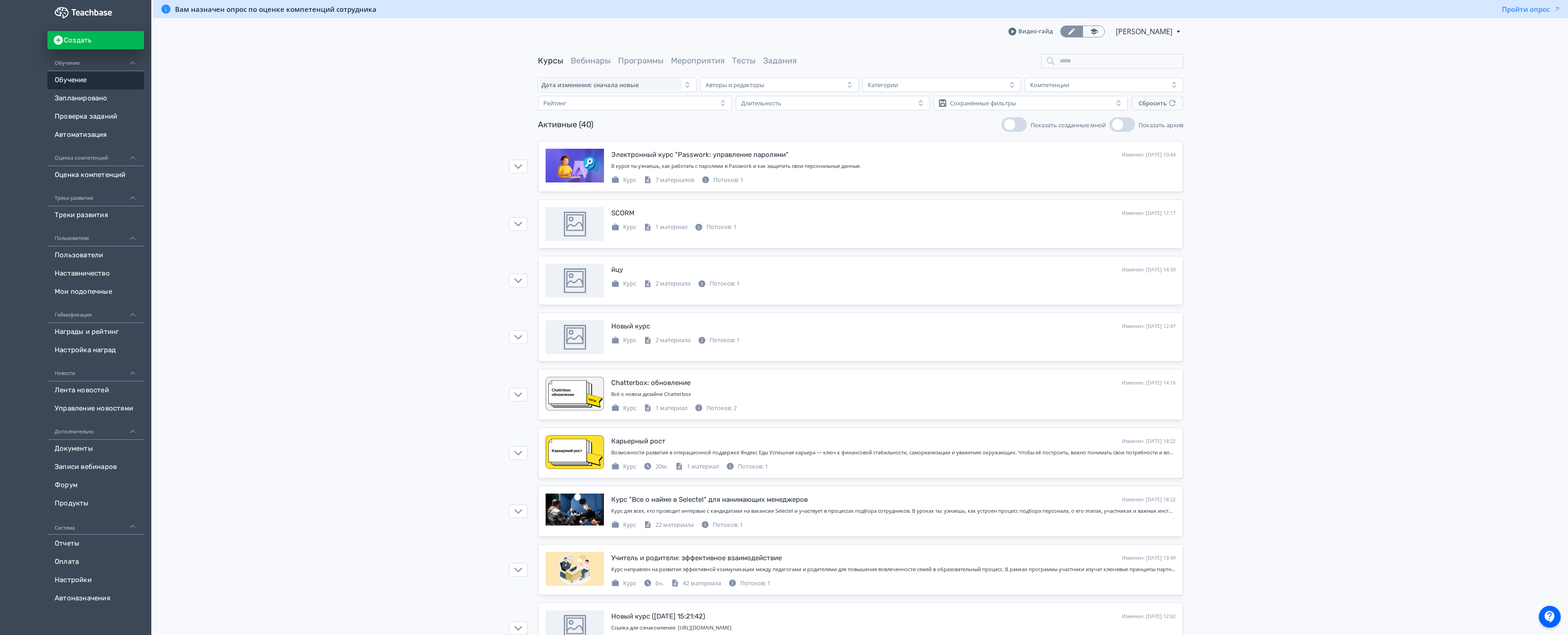
click at [518, 171] on button "button" at bounding box center [518, 166] width 18 height 13
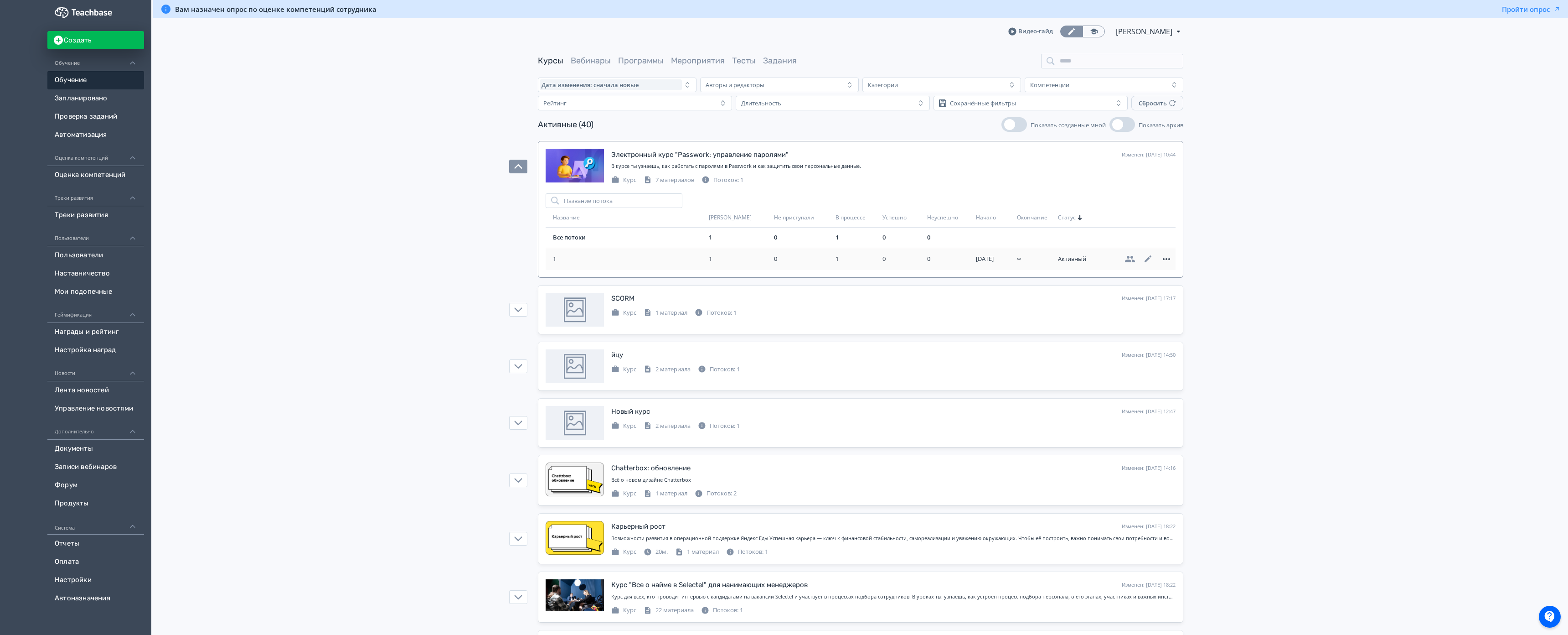
click at [1169, 257] on icon at bounding box center [1167, 259] width 11 height 11
click at [1130, 260] on div "Удалить" at bounding box center [1138, 259] width 38 height 18
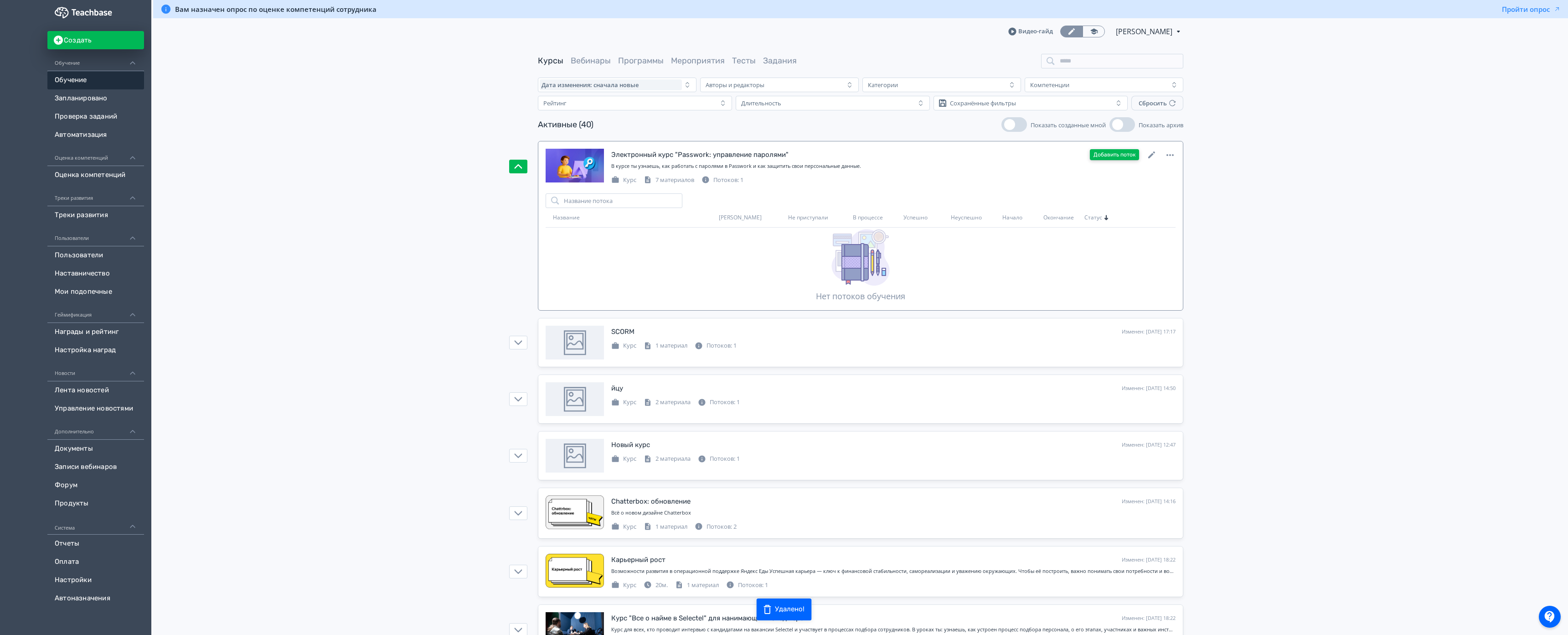
click at [1101, 158] on button "Добавить поток" at bounding box center [1114, 155] width 49 height 11
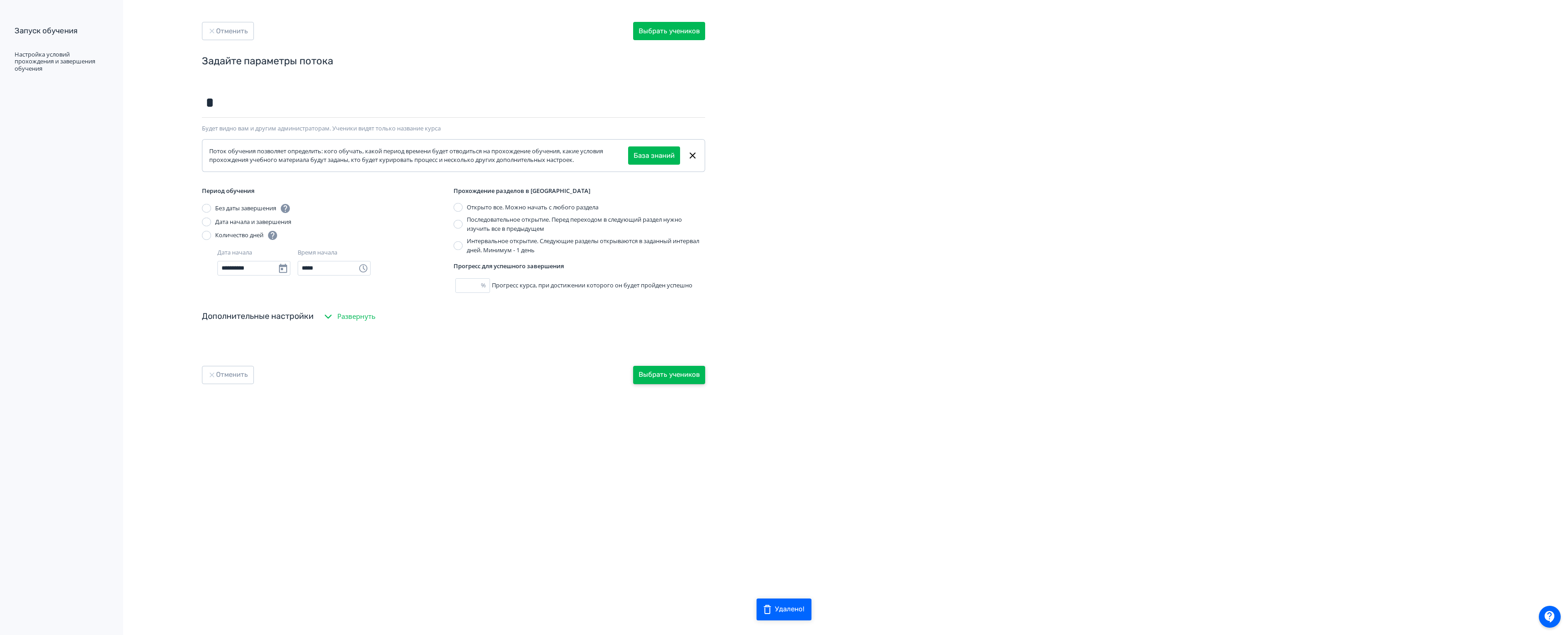
type input "*"
click at [658, 368] on button "Выбрать учеников" at bounding box center [669, 375] width 72 height 18
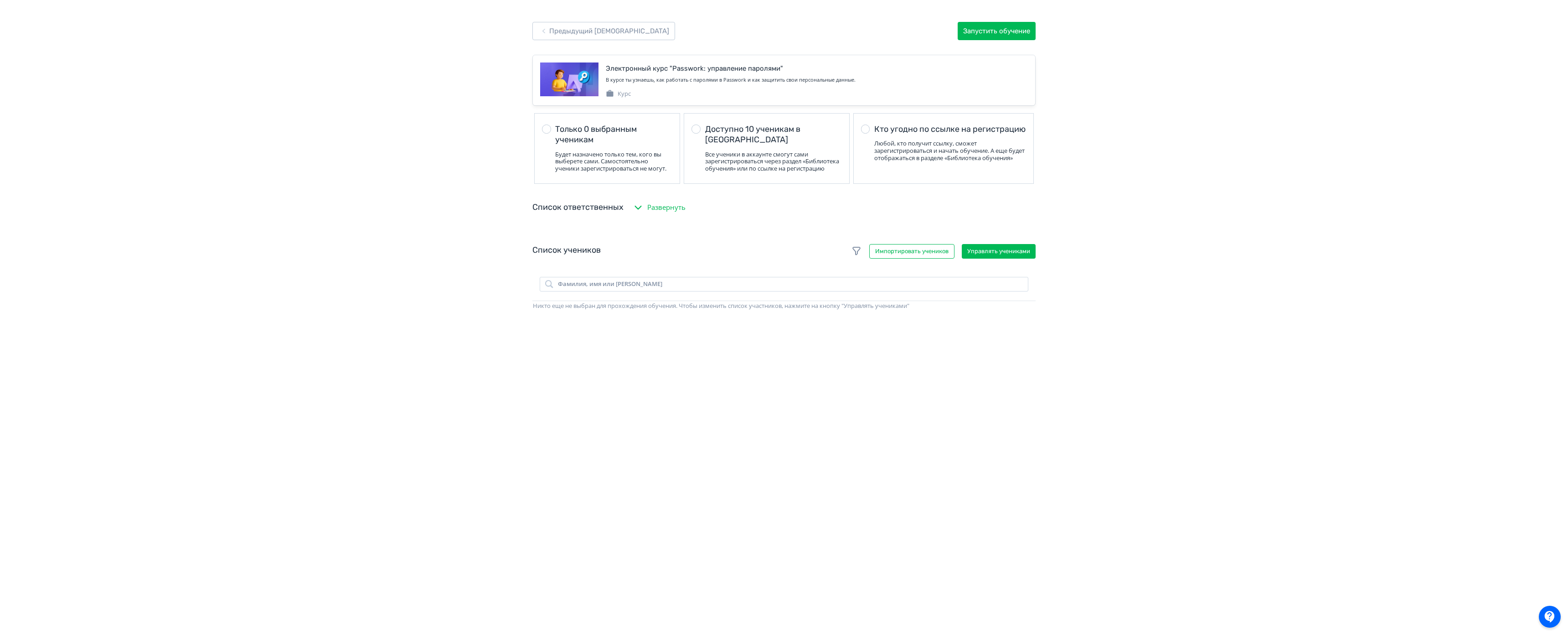
click at [1028, 277] on td "Фамилия, имя или [PERSON_NAME]" at bounding box center [784, 284] width 504 height 33
click at [1028, 258] on button "Управлять учениками" at bounding box center [999, 251] width 74 height 15
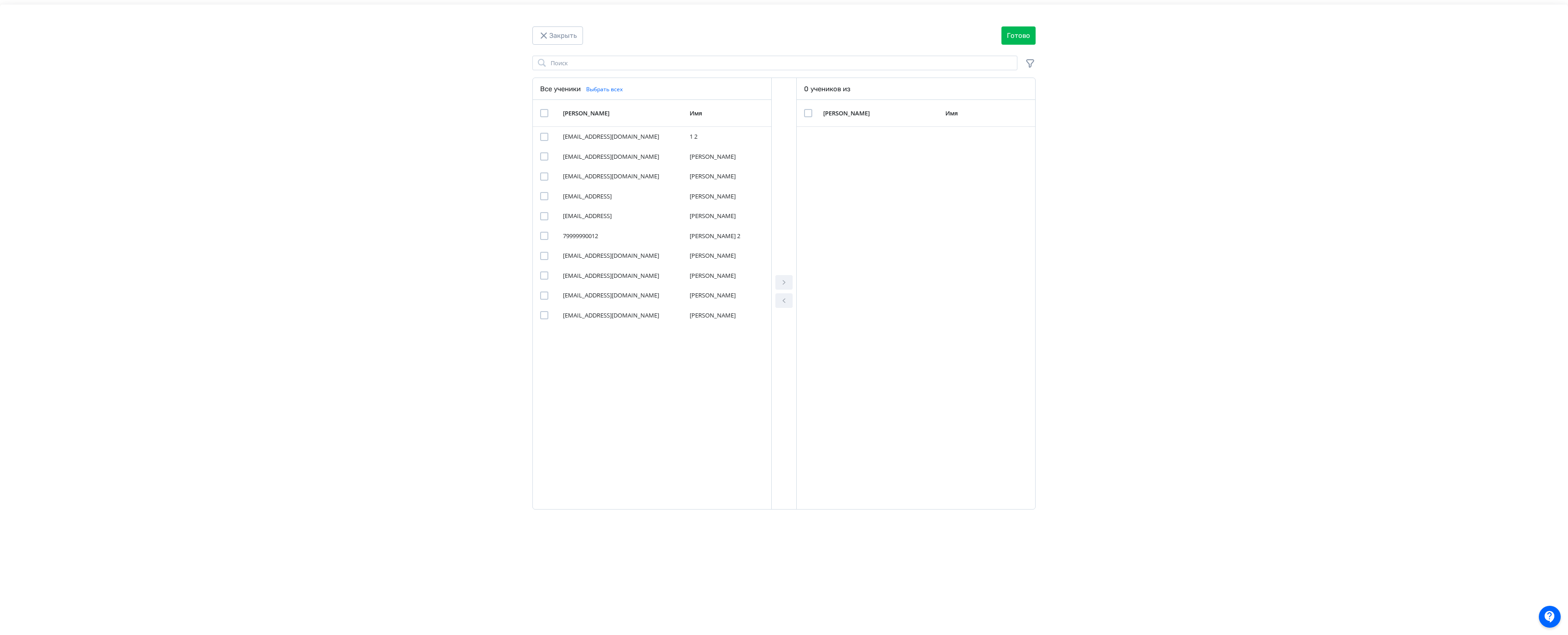
drag, startPoint x: 478, startPoint y: 54, endPoint x: 813, endPoint y: 25, distance: 336.3
click at [479, 54] on div "Закрыть Готово Поиск Все ученики Выбрать всех [PERSON_NAME] Имя [EMAIL_ADDRESS]…" at bounding box center [784, 322] width 1568 height 635
drag, startPoint x: 703, startPoint y: 38, endPoint x: 683, endPoint y: 1, distance: 42.1
click at [704, 36] on div "Закрыть Готово" at bounding box center [784, 35] width 1568 height 18
click at [540, 254] on div "Modal" at bounding box center [545, 256] width 8 height 8
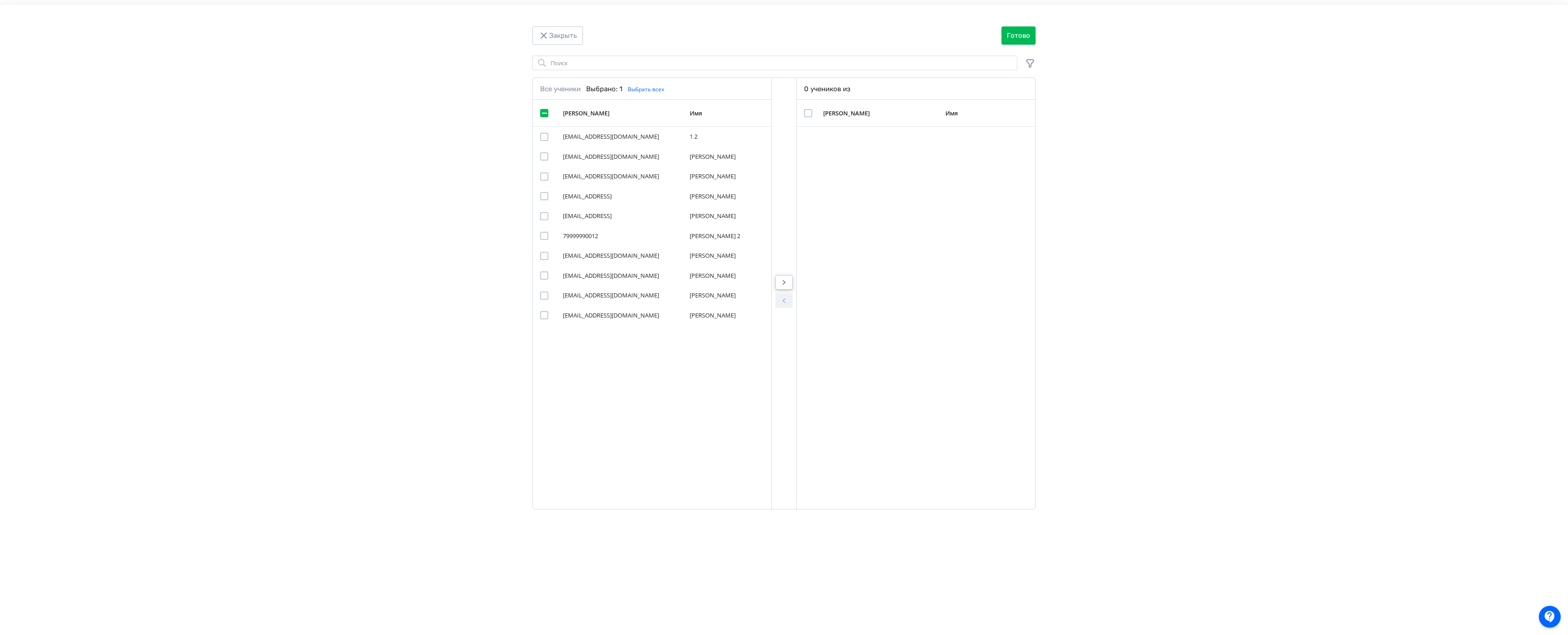
click at [775, 275] on button "Modal" at bounding box center [784, 282] width 18 height 15
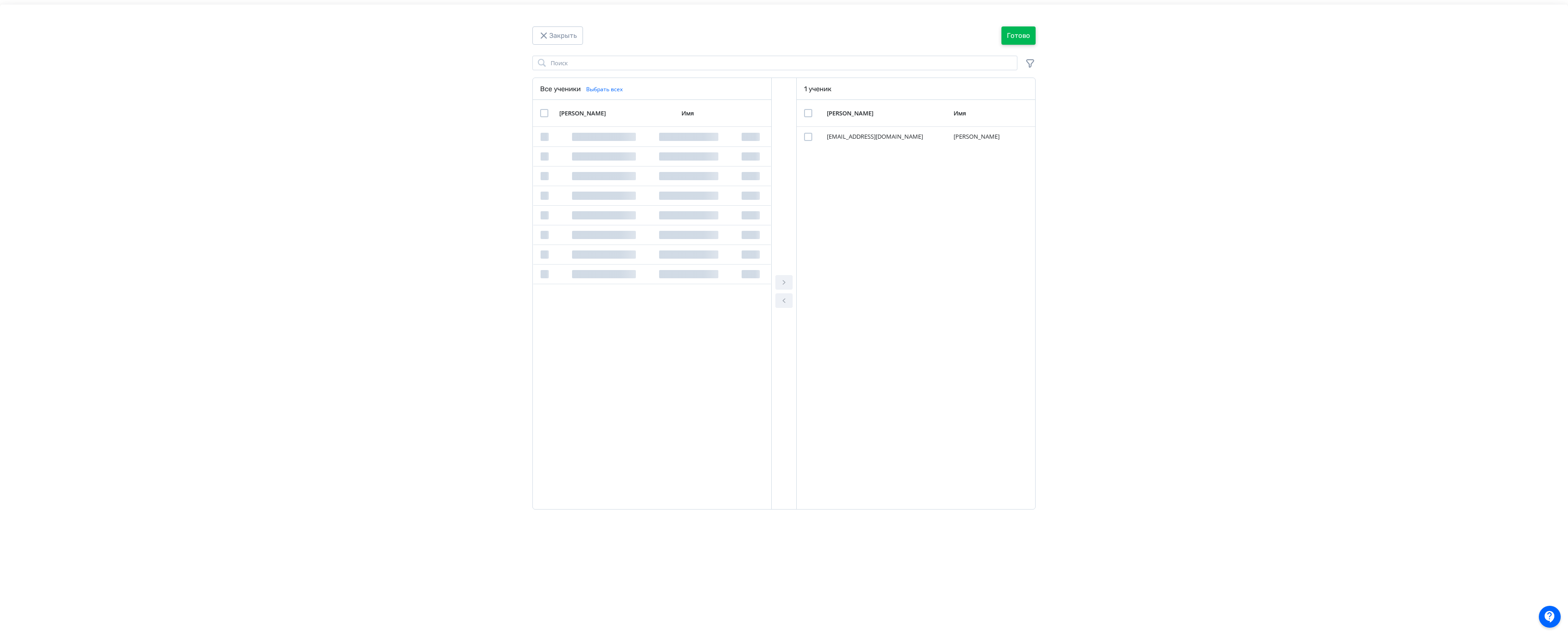
click at [1002, 35] on button "Готово" at bounding box center [1019, 35] width 34 height 18
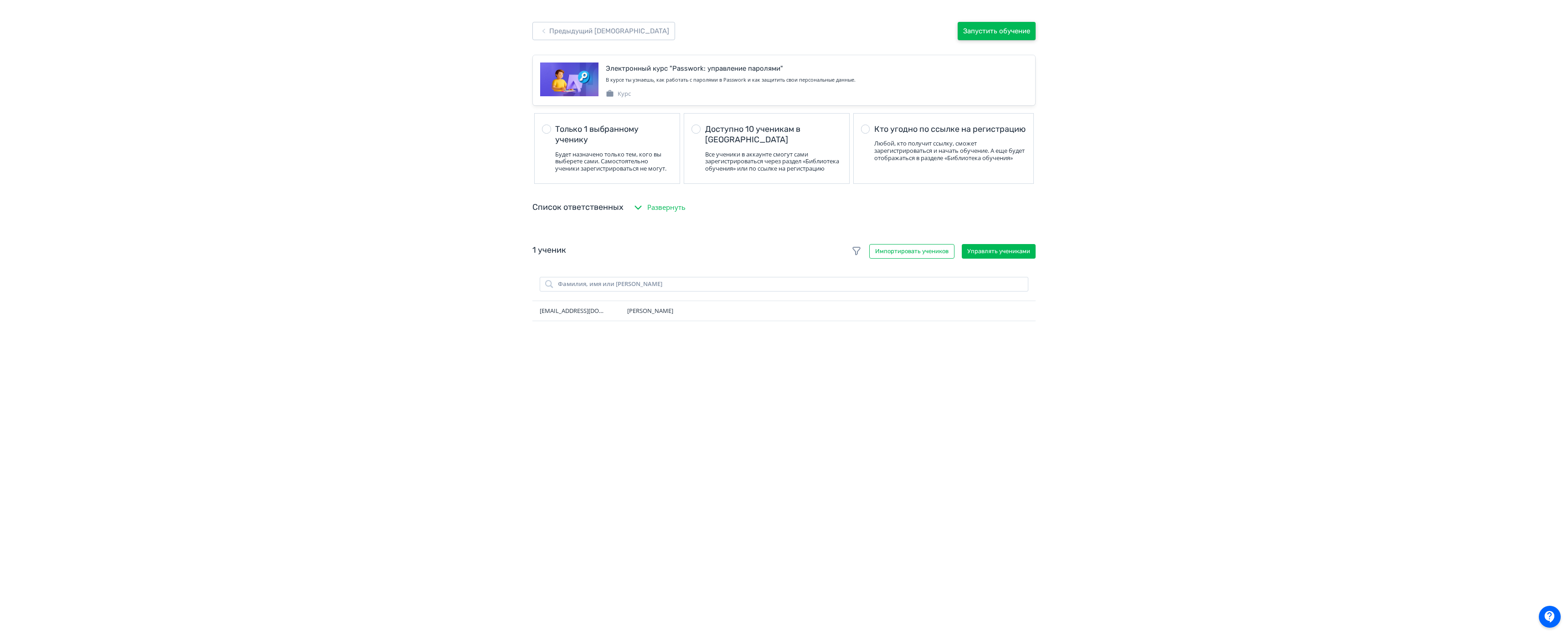
click at [958, 30] on button "Запустить обучение" at bounding box center [997, 31] width 78 height 18
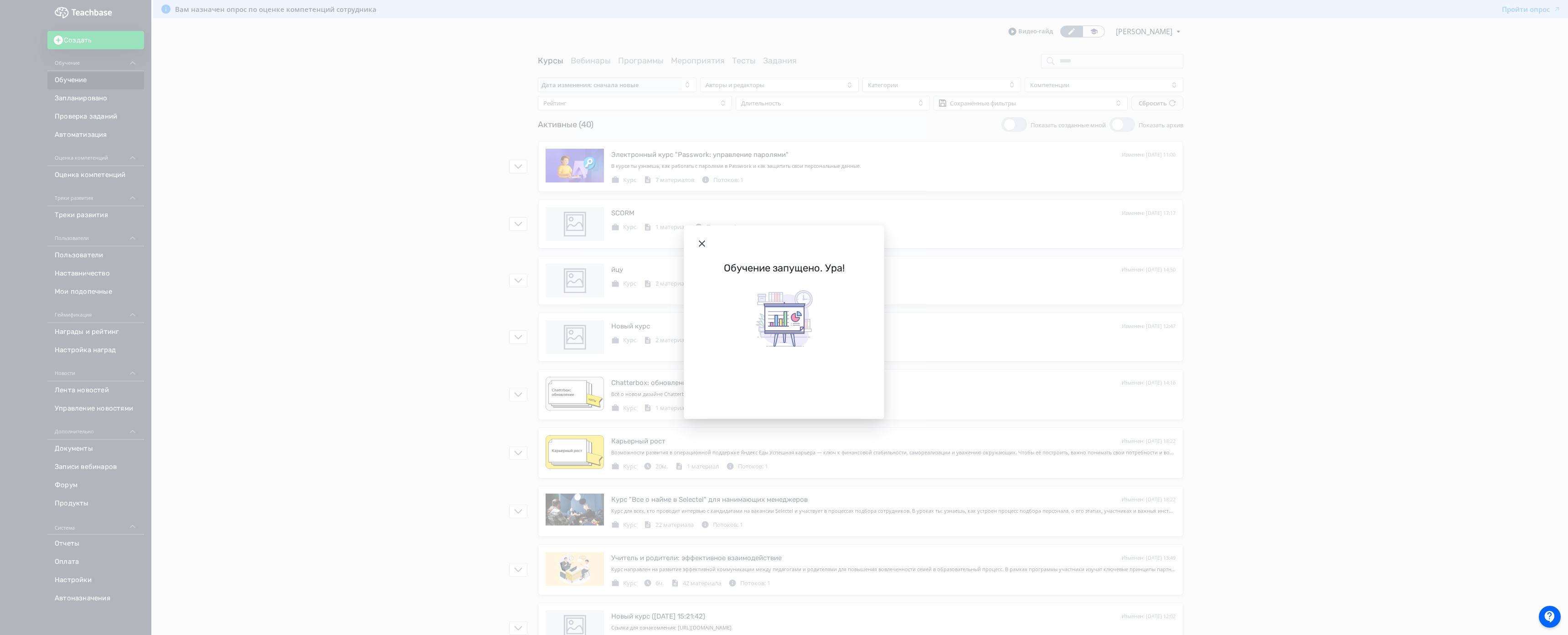
click at [697, 238] on icon "Modal" at bounding box center [703, 243] width 11 height 11
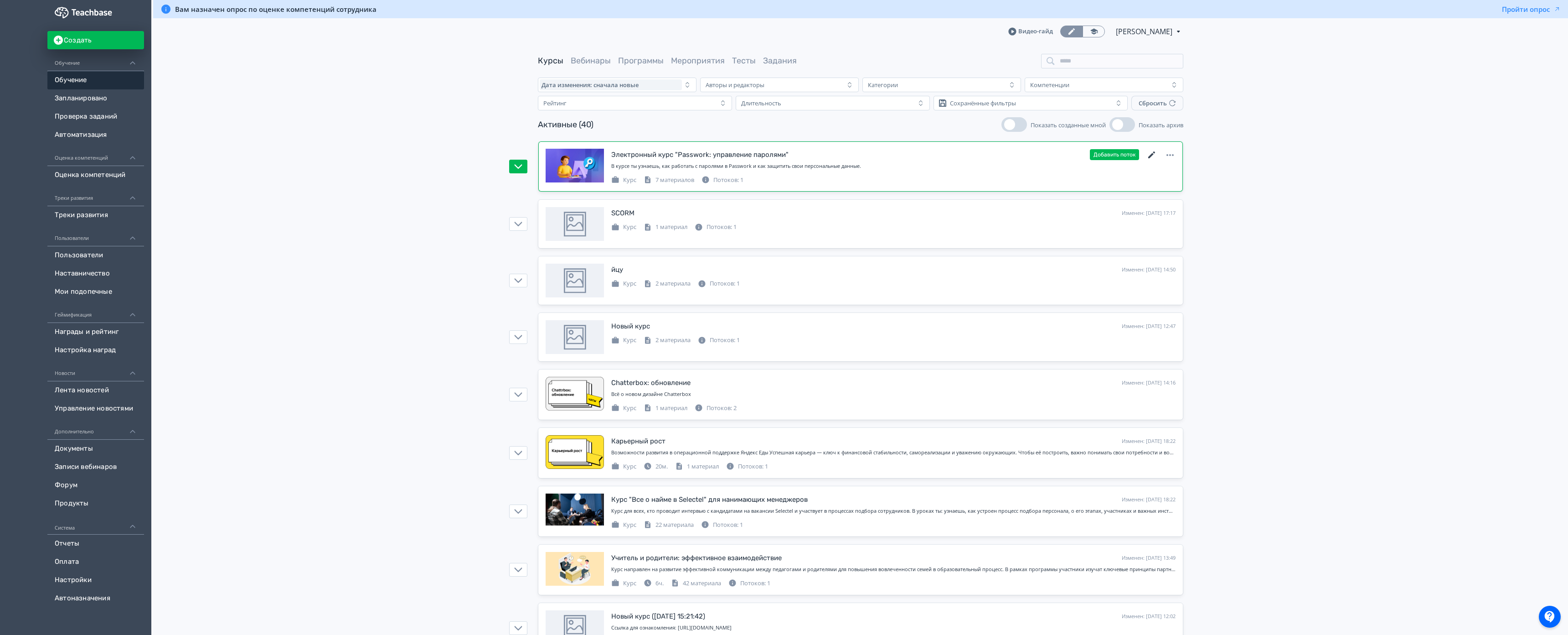
click at [1146, 153] on icon at bounding box center [1152, 155] width 11 height 11
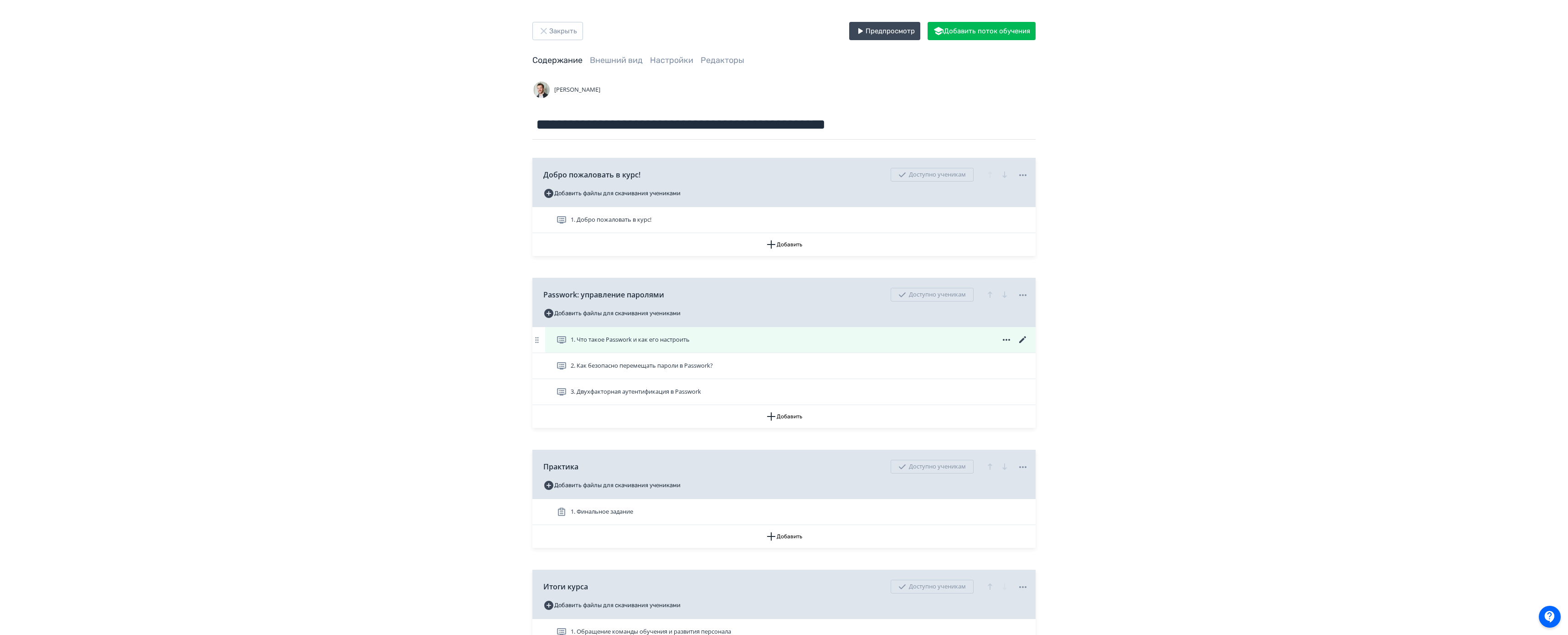
click at [1018, 336] on icon at bounding box center [1023, 340] width 11 height 11
